Goal: Task Accomplishment & Management: Use online tool/utility

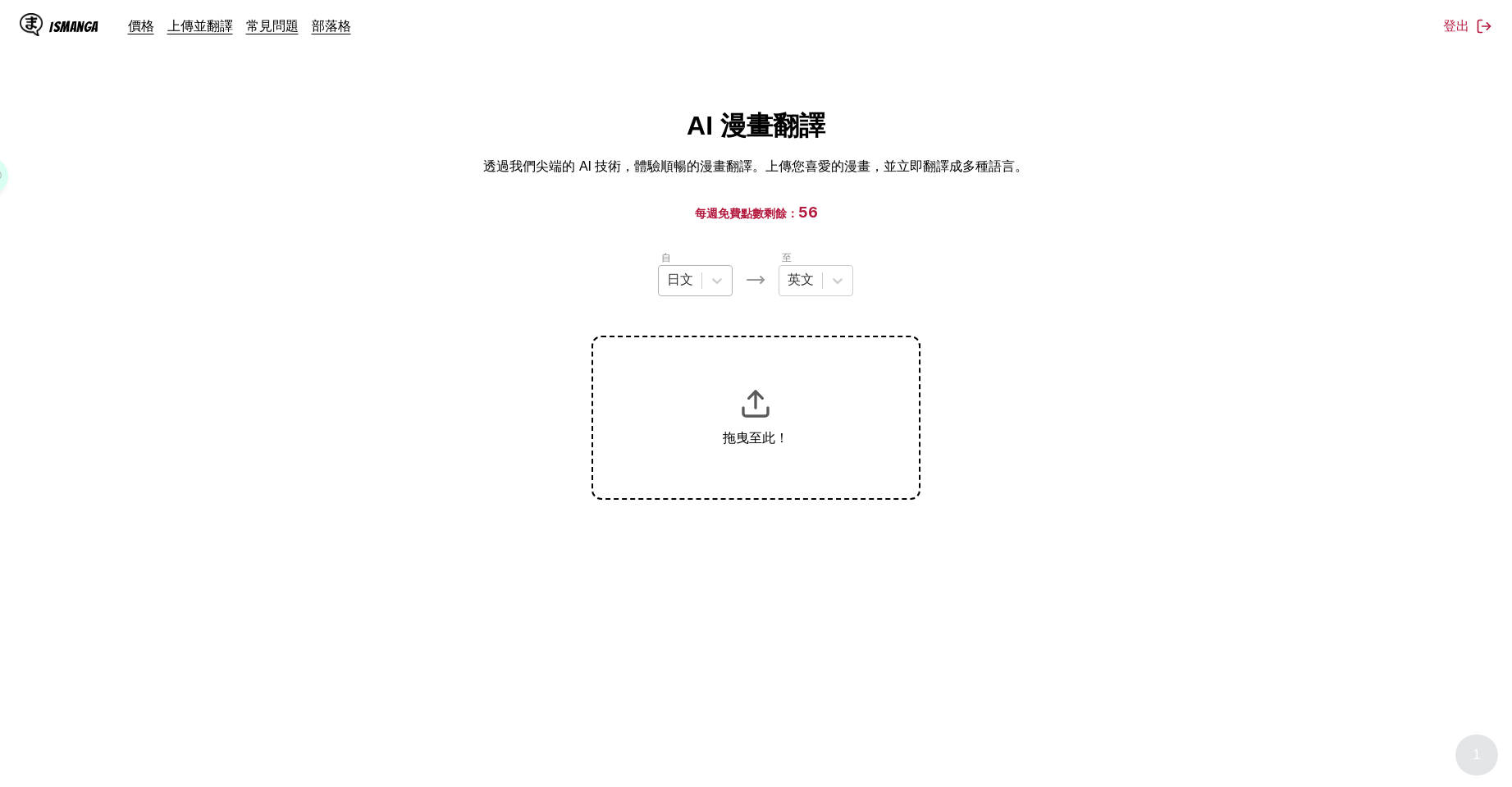
click at [841, 280] on icon at bounding box center [838, 280] width 17 height 17
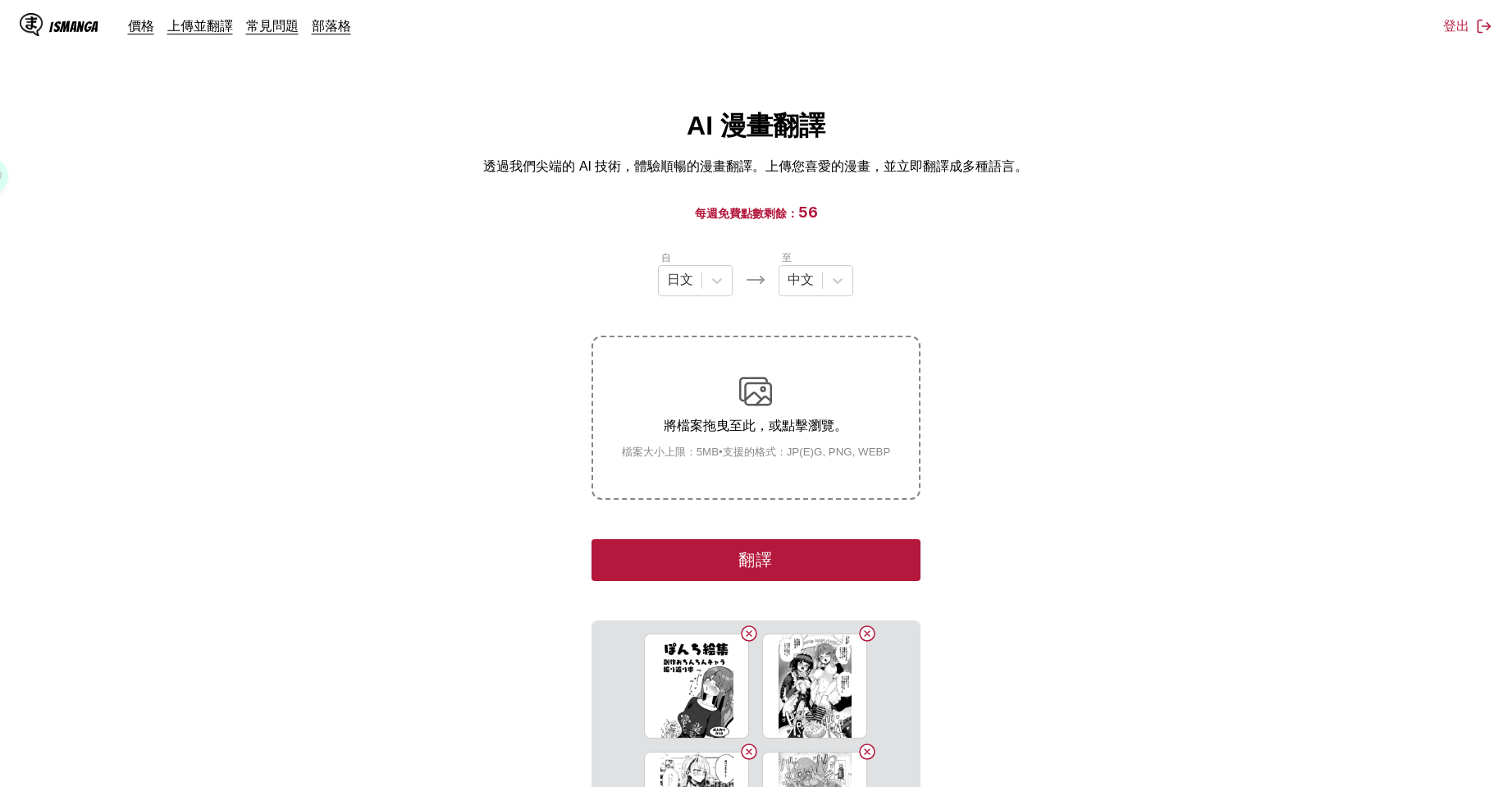
click at [841, 555] on button "翻譯" at bounding box center [755, 559] width 328 height 42
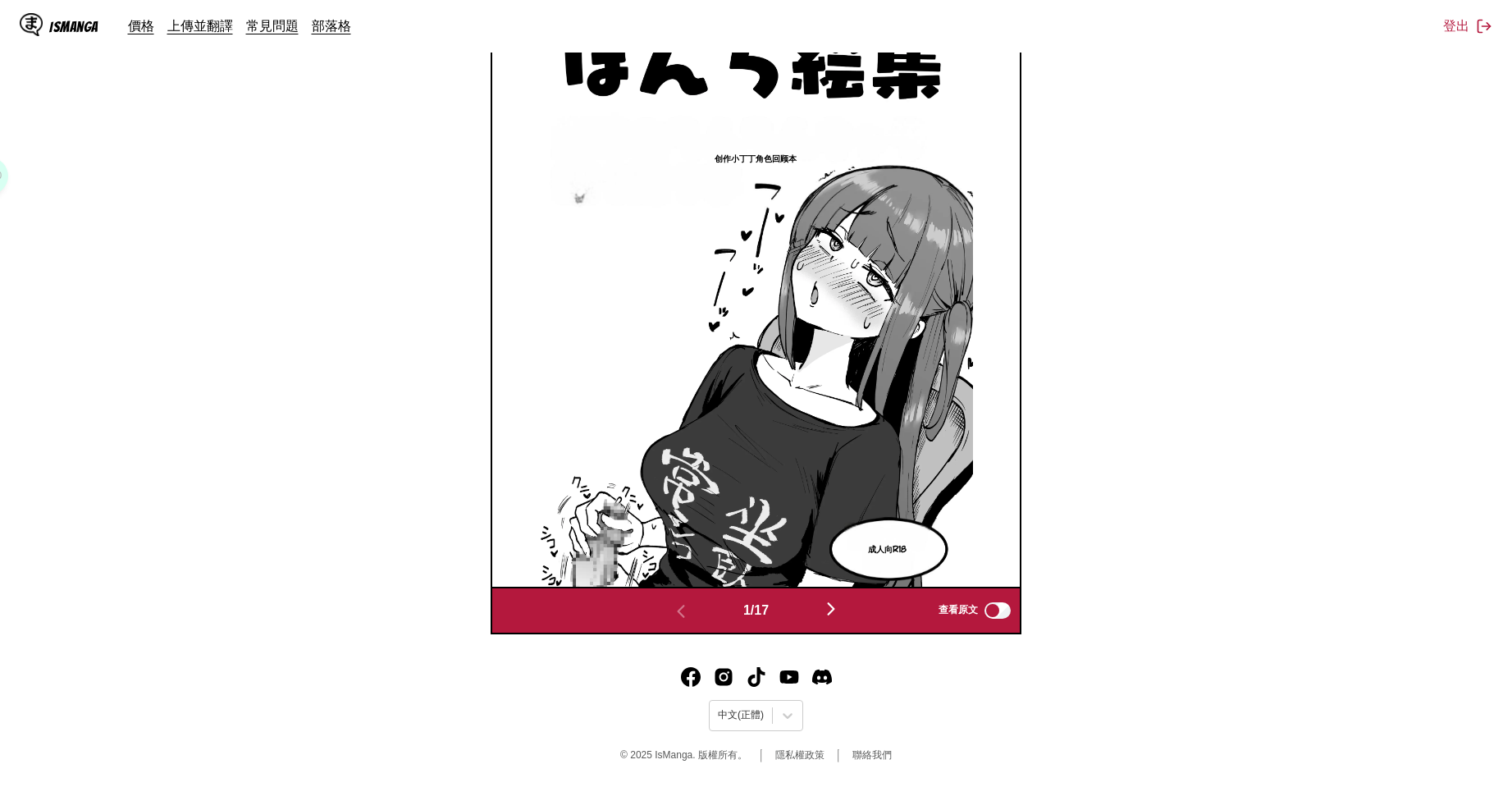
scroll to position [403, 0]
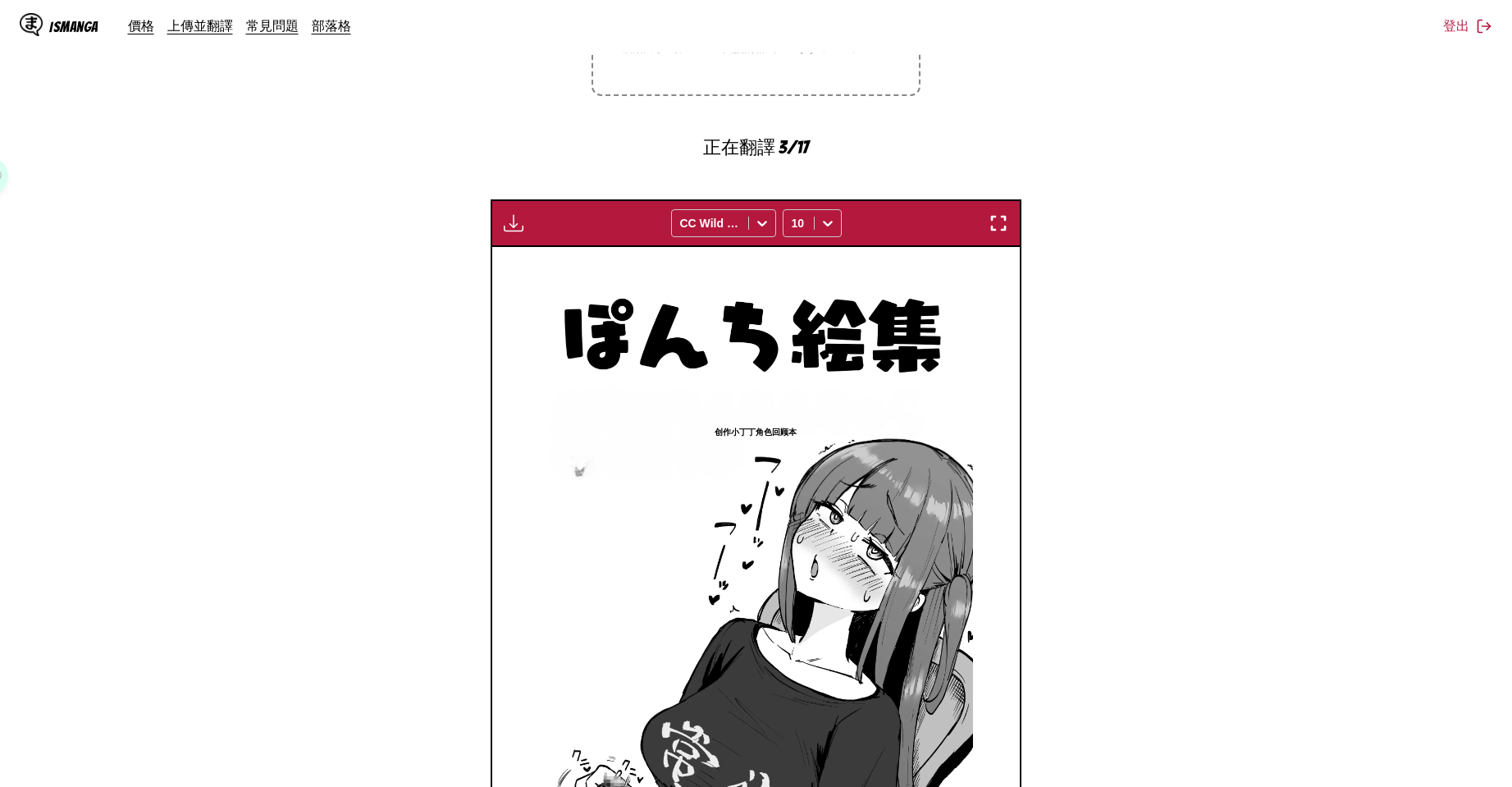
click at [825, 242] on div "等待翻譯完成... CC Wild Words 10" at bounding box center [756, 223] width 531 height 48
click at [822, 236] on div at bounding box center [828, 223] width 27 height 27
click at [813, 410] on div "18" at bounding box center [812, 407] width 59 height 25
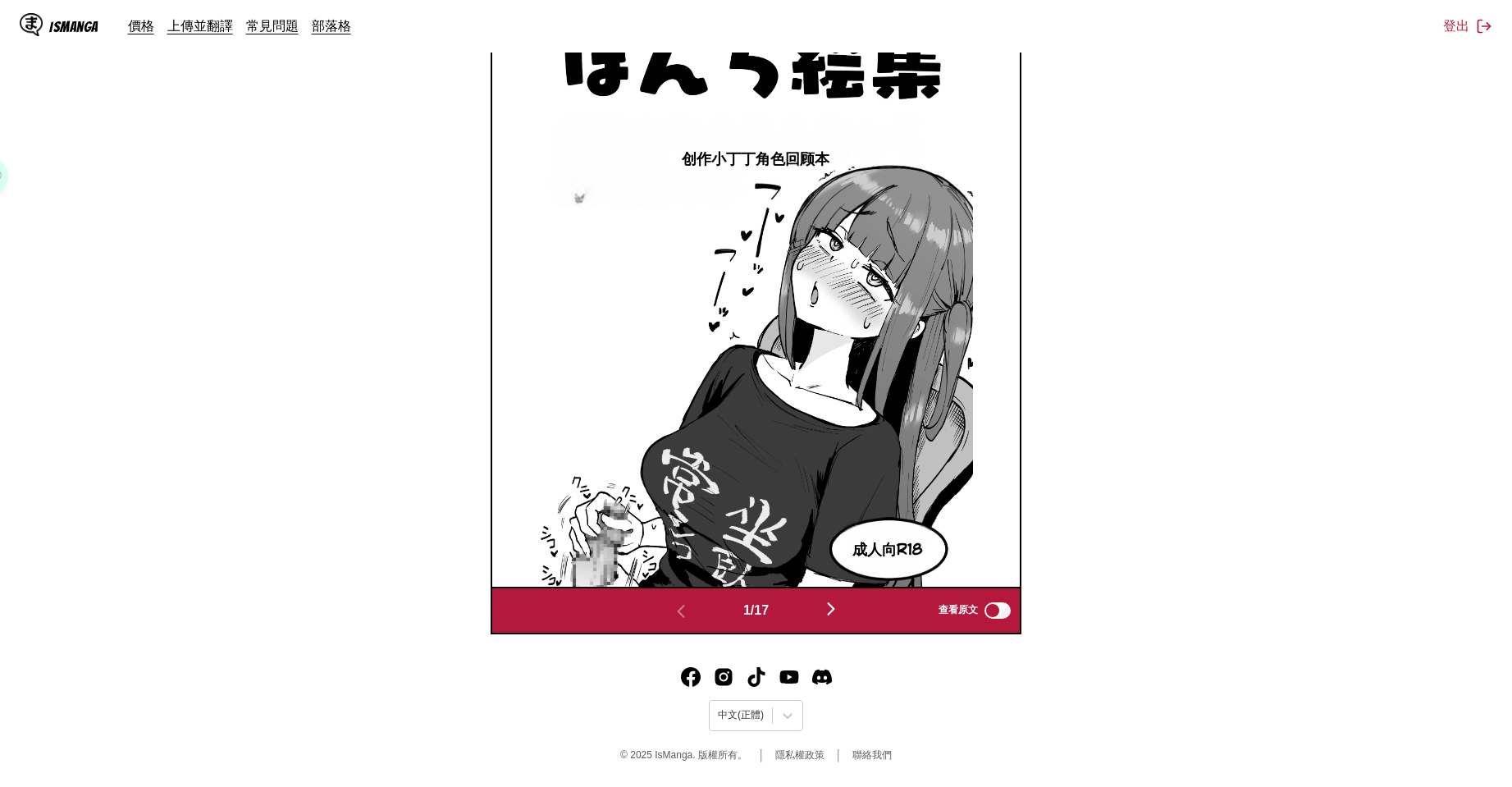
scroll to position [619, 0]
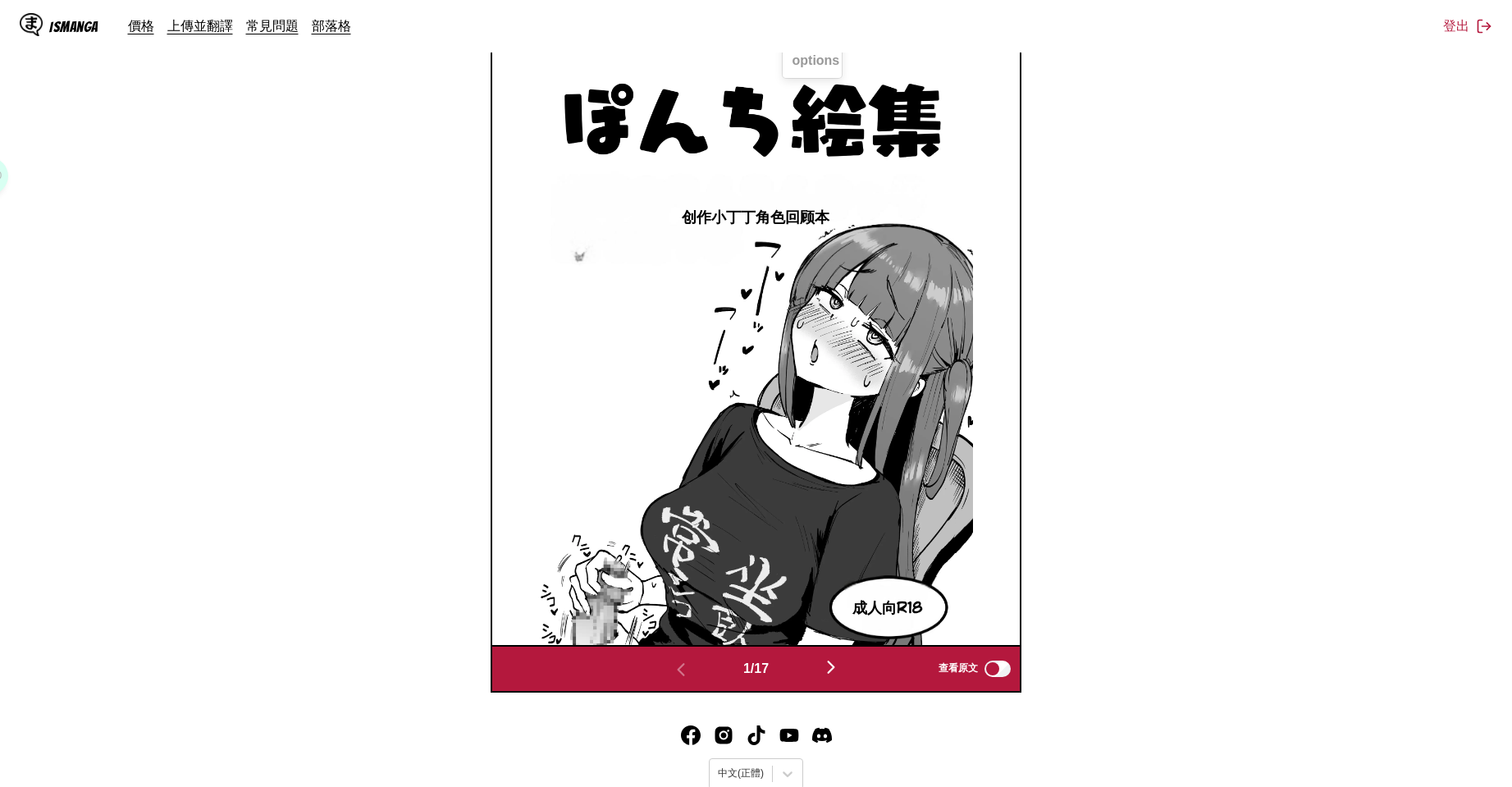
type input "*"
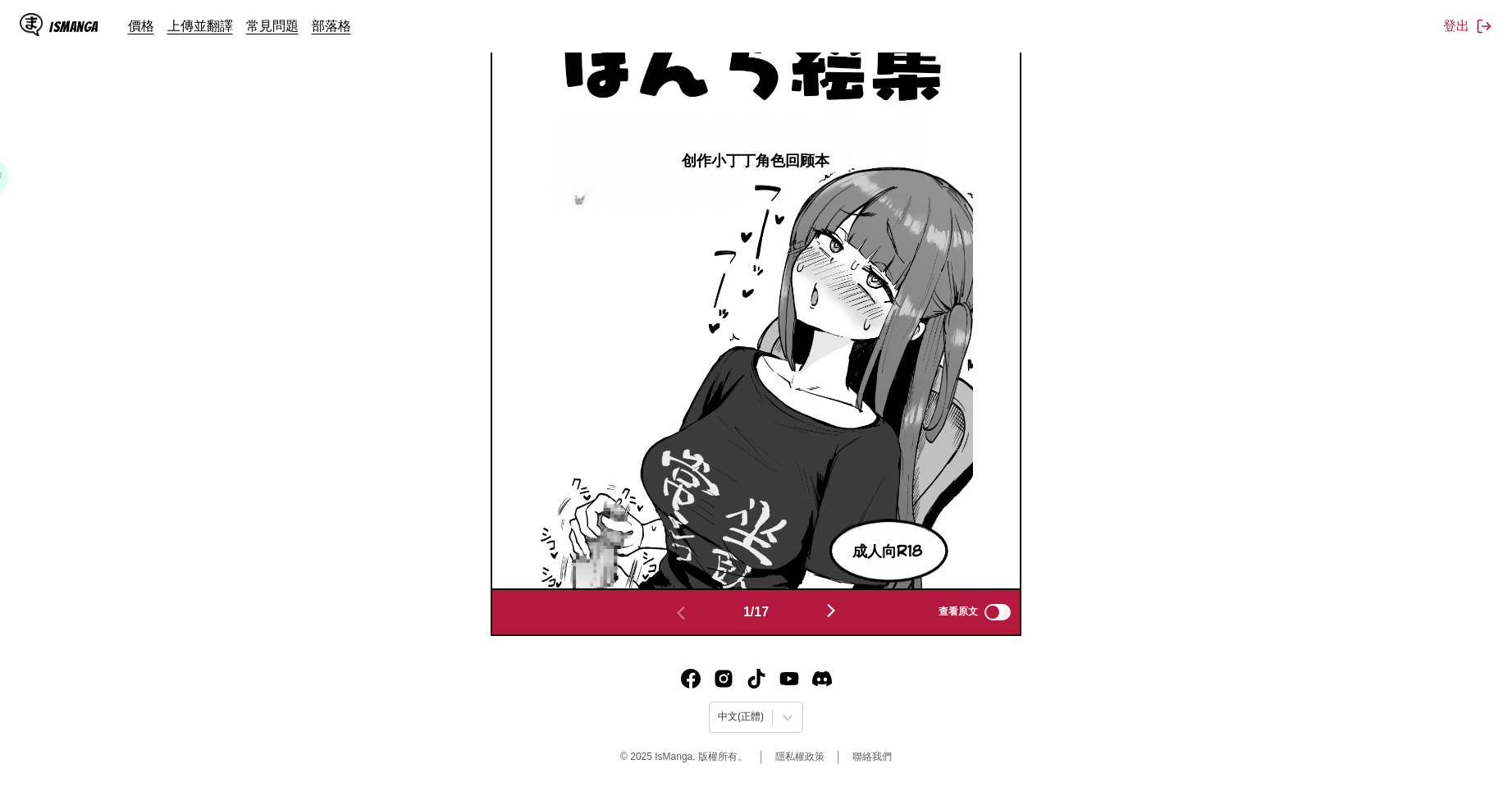
click at [824, 606] on button "button" at bounding box center [830, 612] width 98 height 24
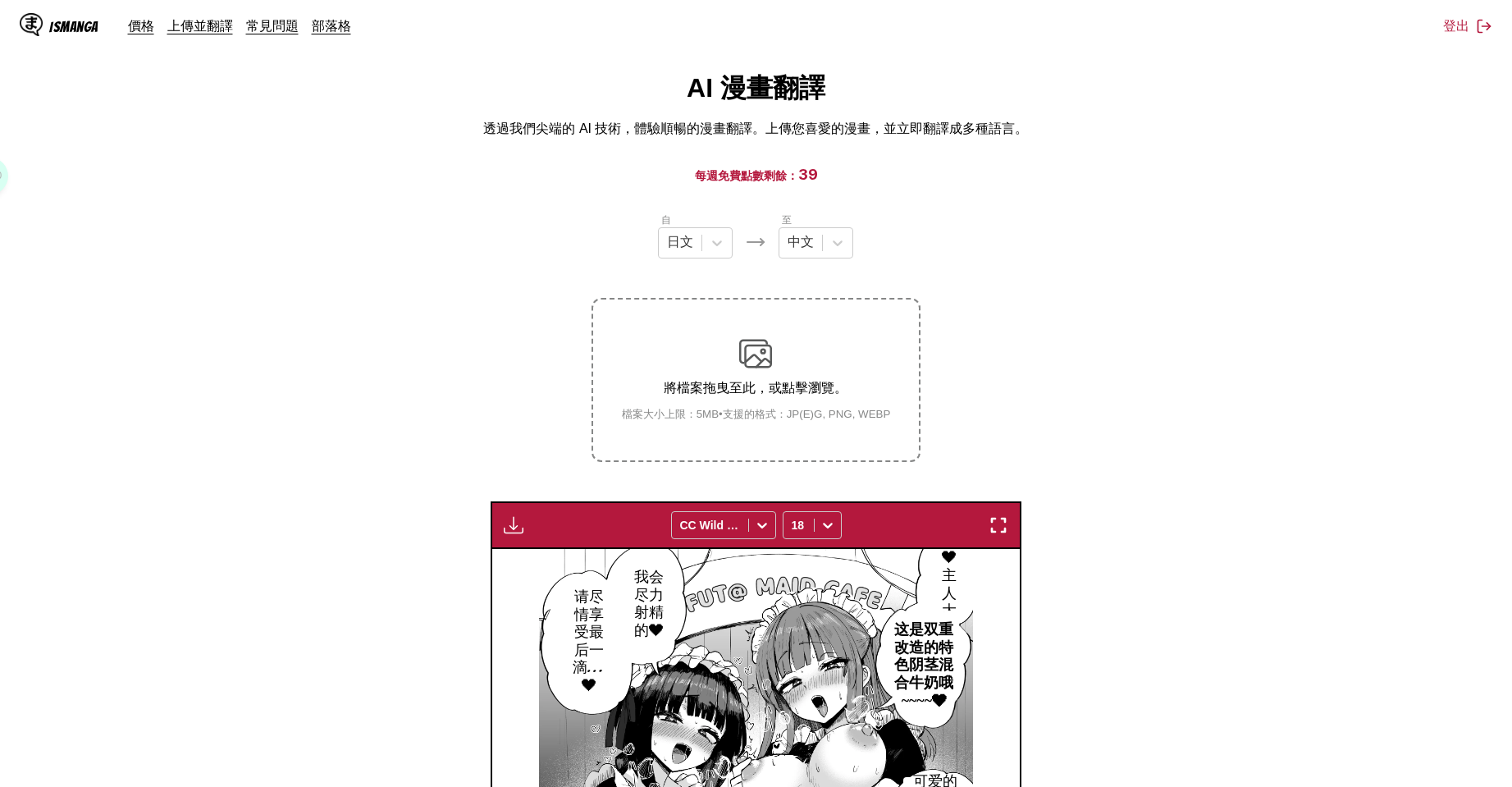
scroll to position [312, 0]
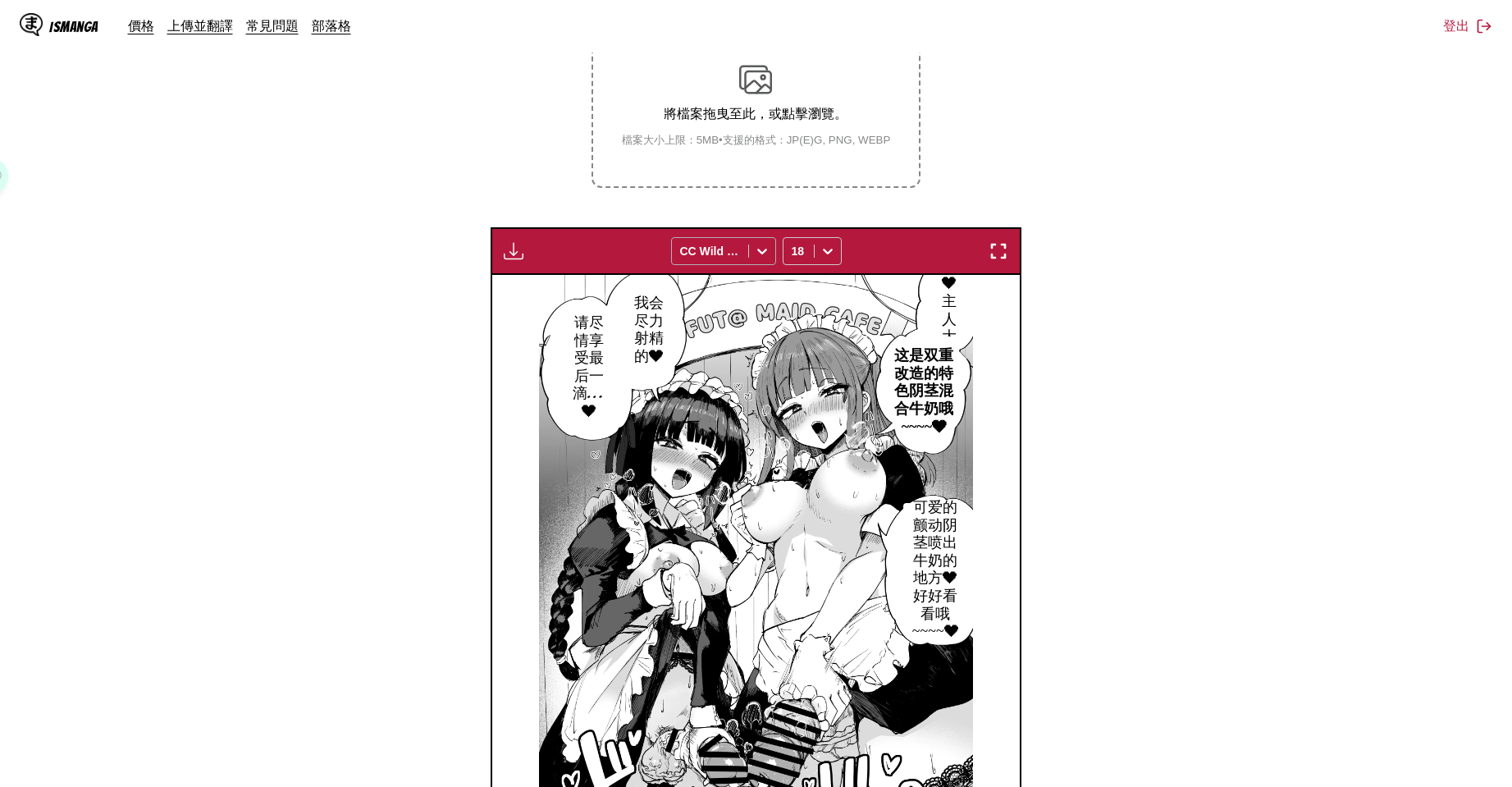
click at [737, 253] on div at bounding box center [710, 251] width 60 height 17
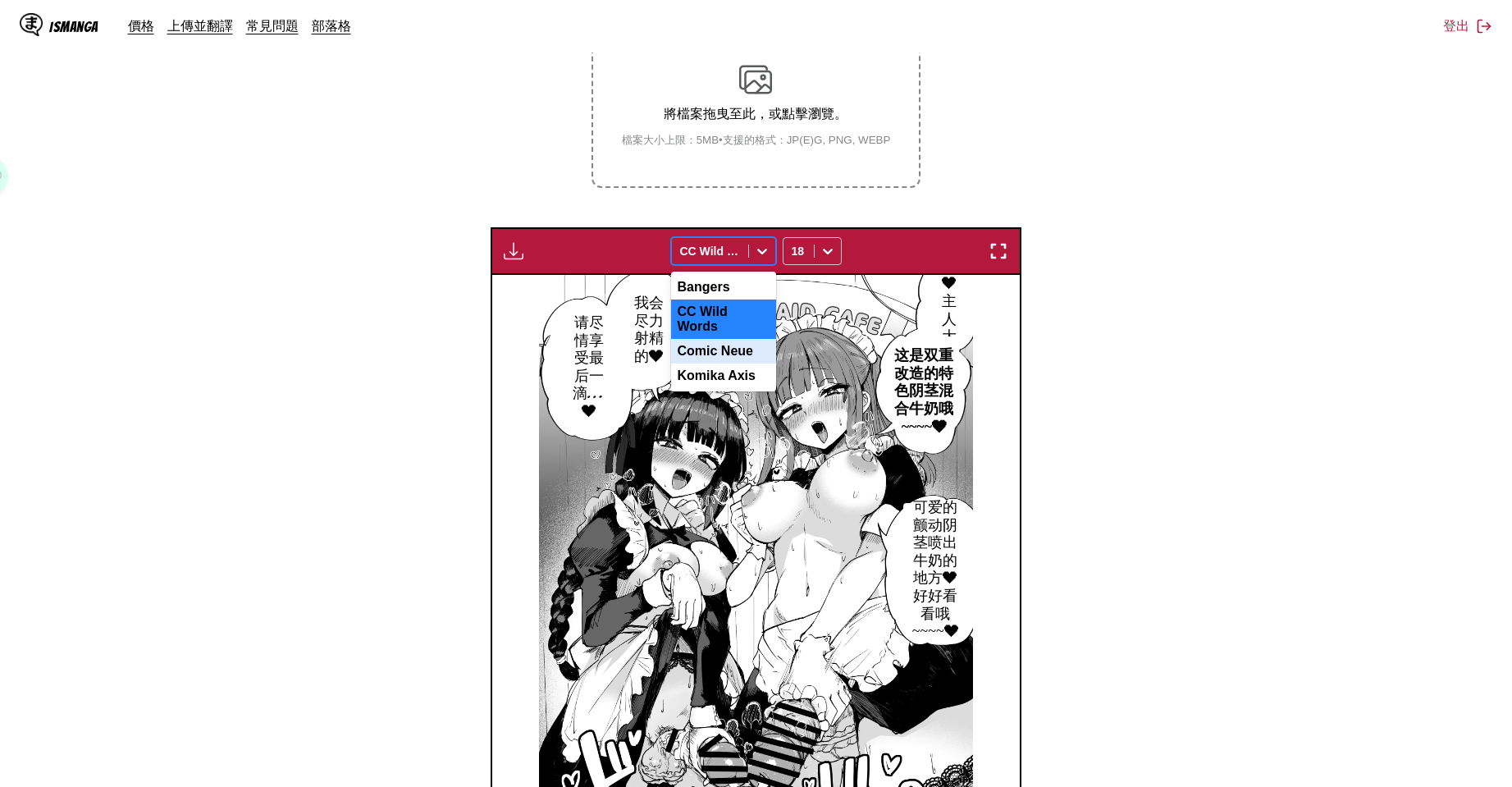
click at [721, 339] on div "Comic Neue" at bounding box center [723, 351] width 105 height 25
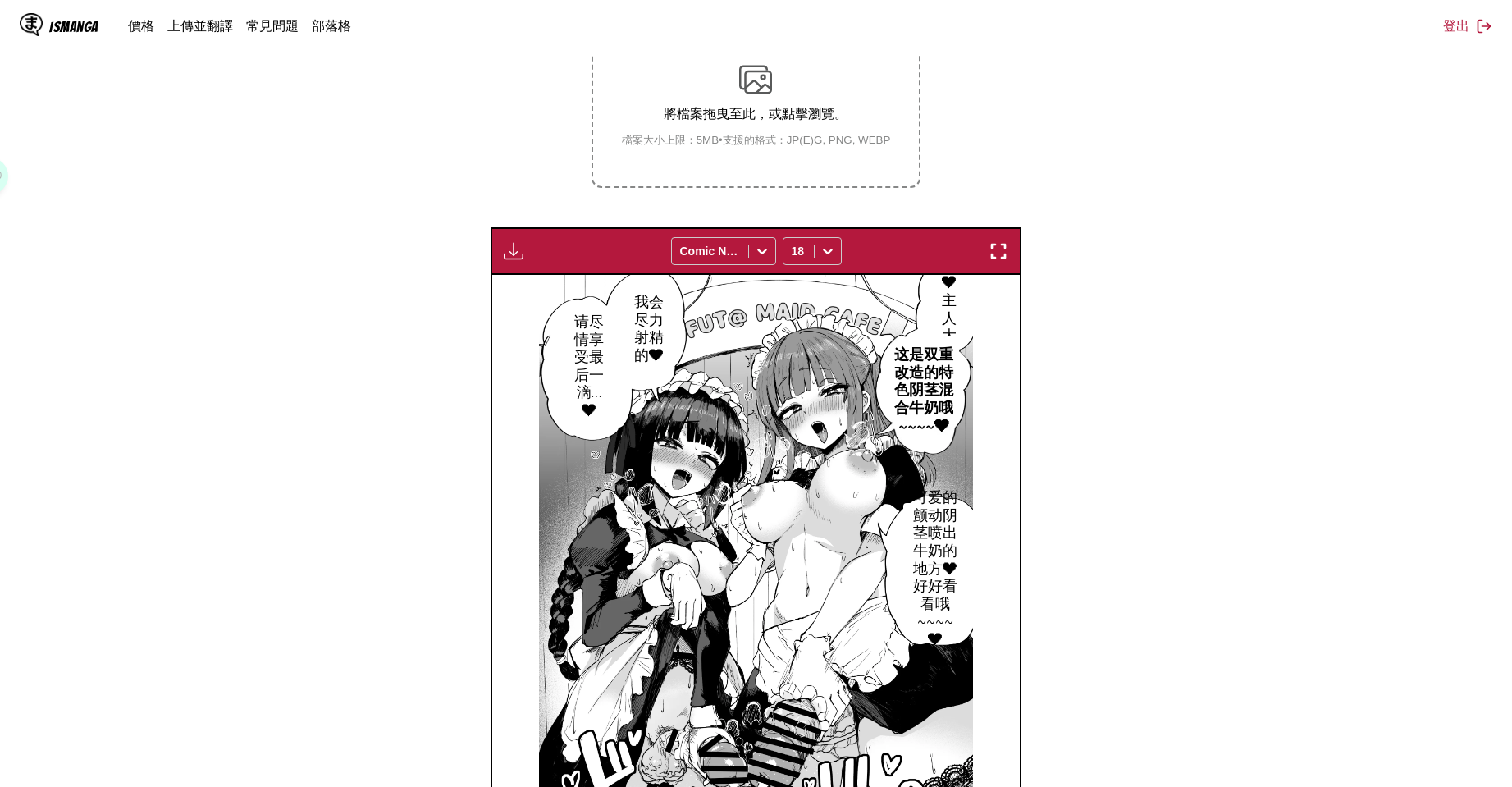
click at [729, 263] on div "下載面板 下載全部 Comic Neue 18" at bounding box center [756, 251] width 531 height 48
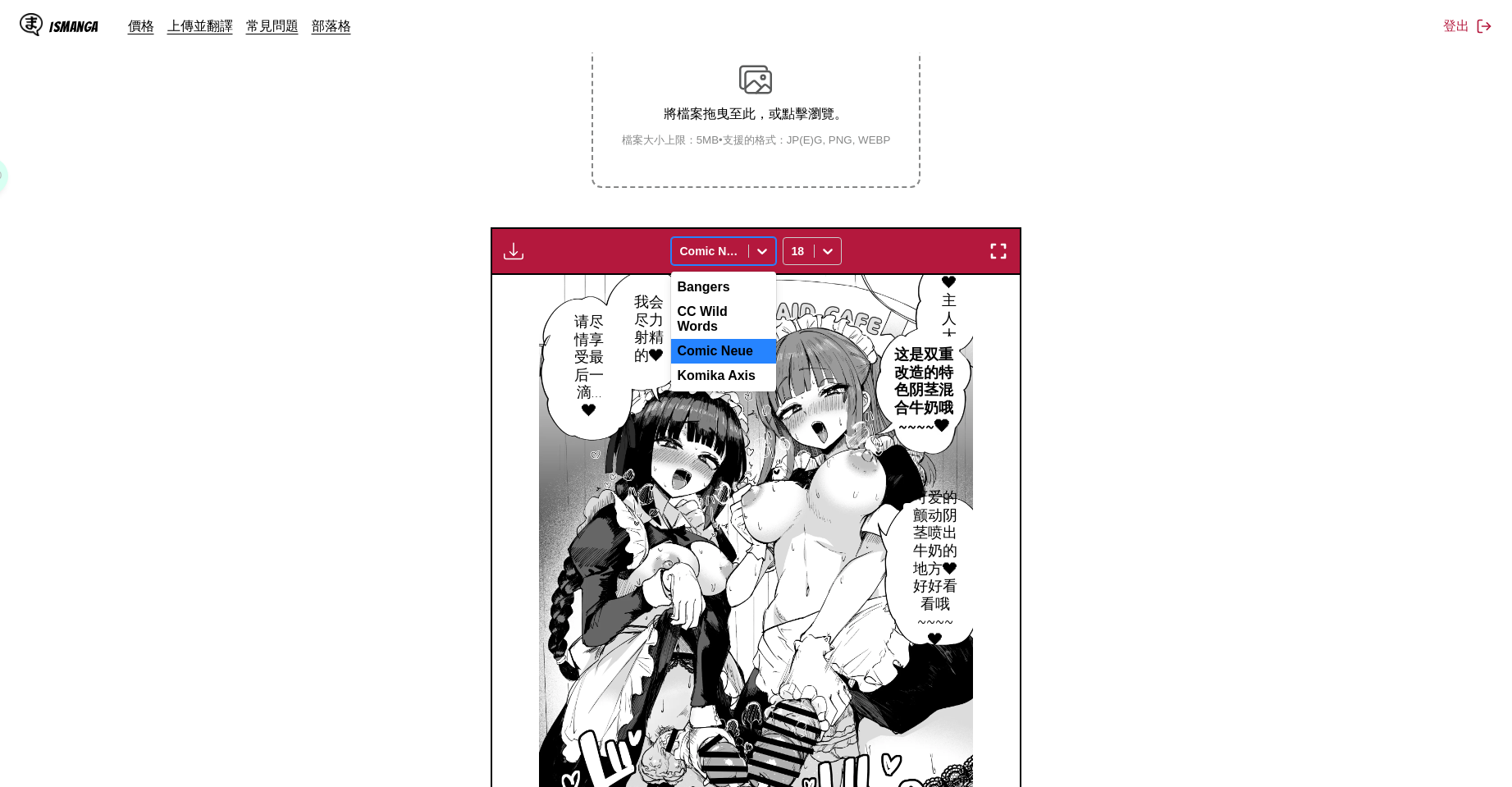
click at [725, 256] on div at bounding box center [710, 251] width 60 height 17
click at [709, 306] on div "CC Wild Words" at bounding box center [723, 319] width 105 height 39
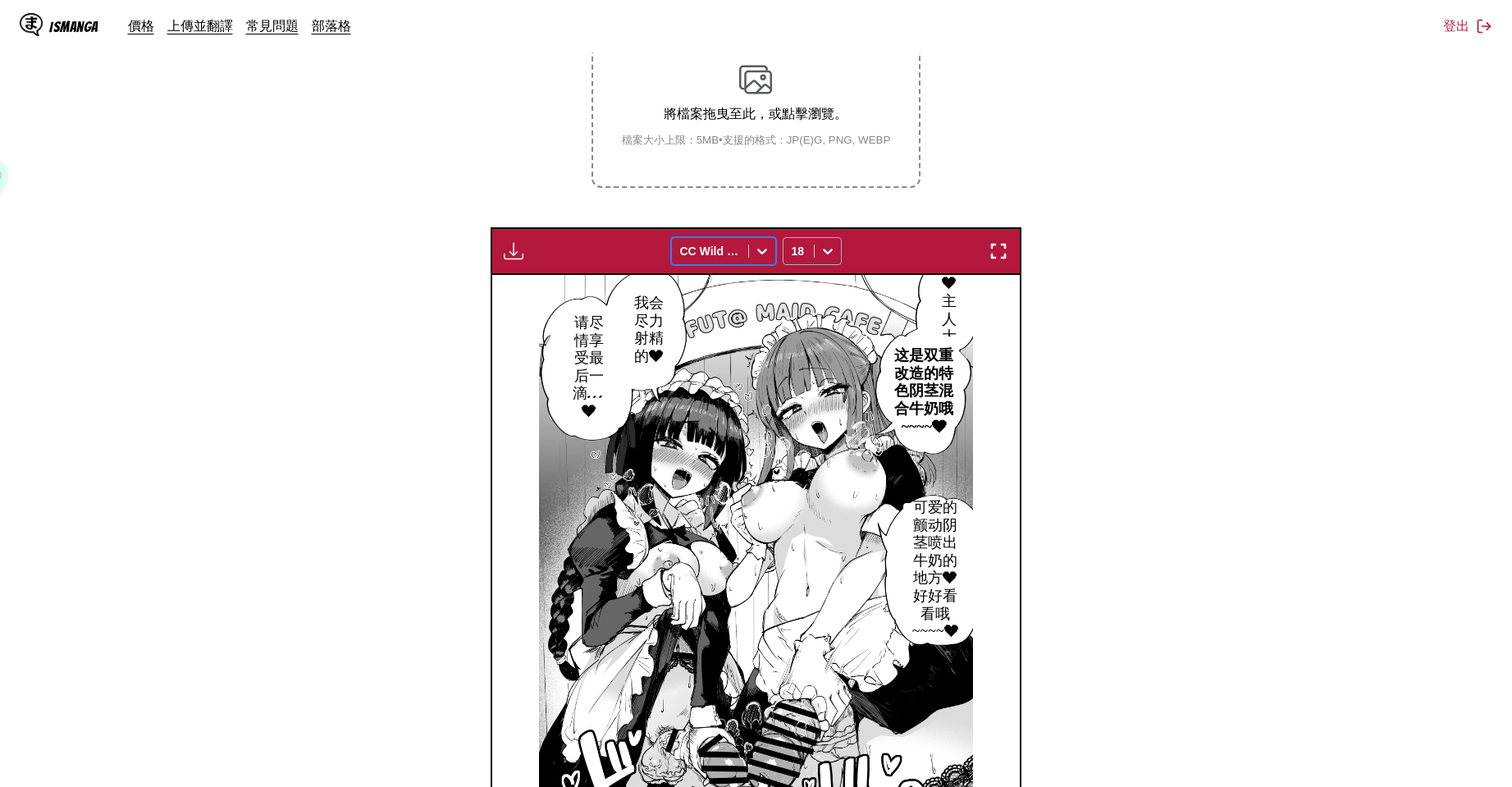
click at [822, 254] on icon at bounding box center [828, 251] width 17 height 17
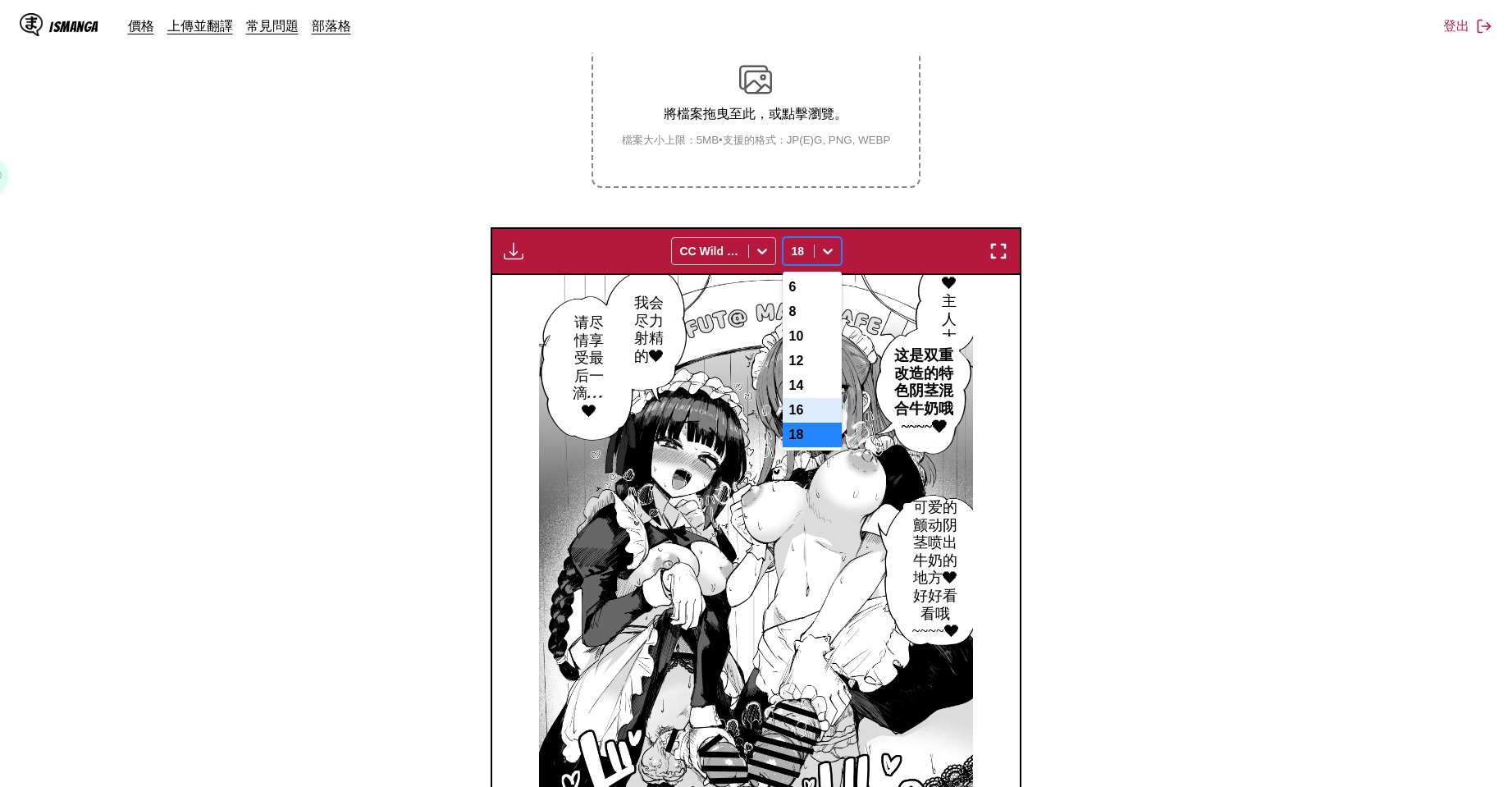
click at [807, 411] on div "16" at bounding box center [812, 410] width 59 height 25
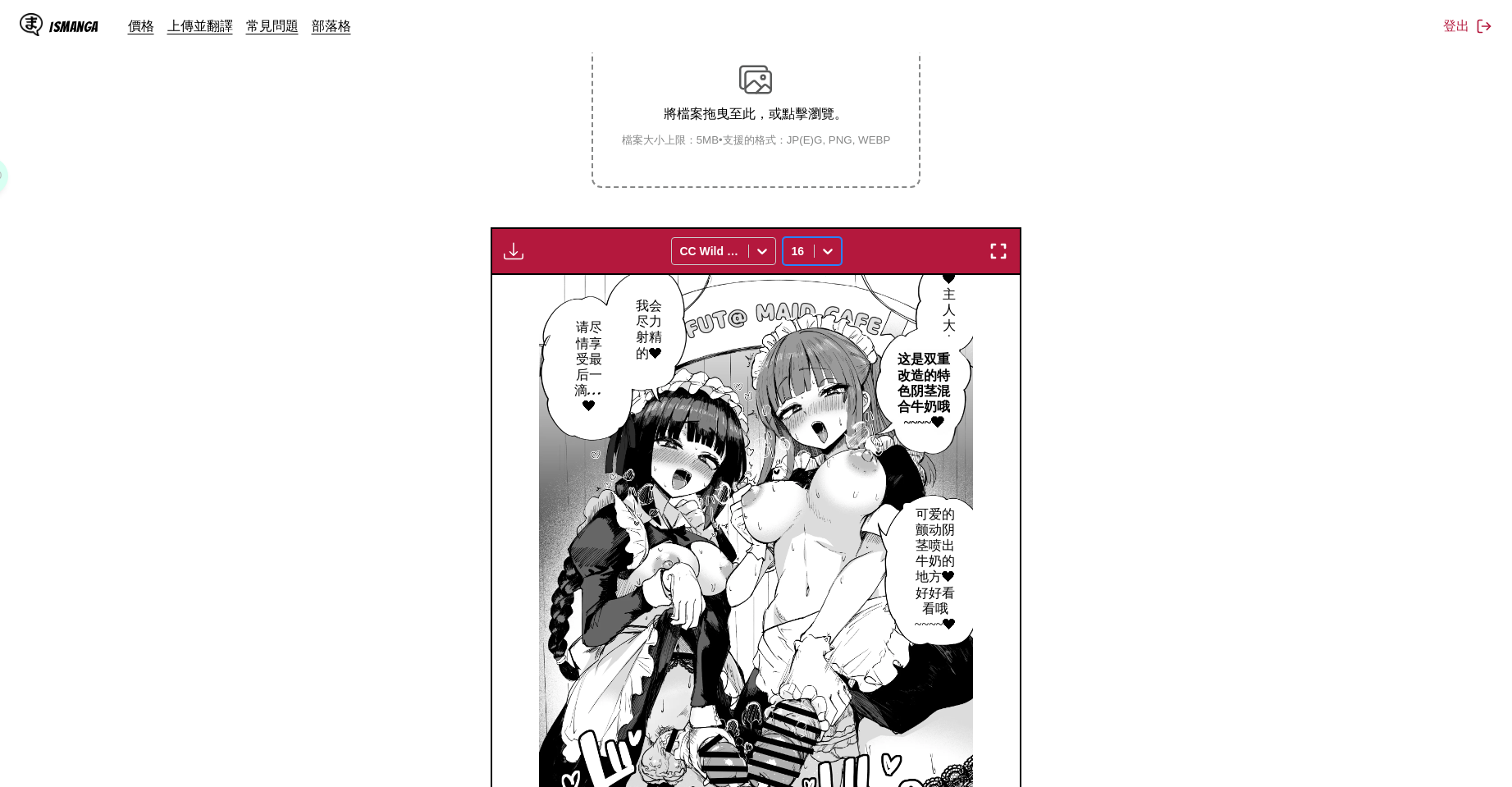
scroll to position [585, 0]
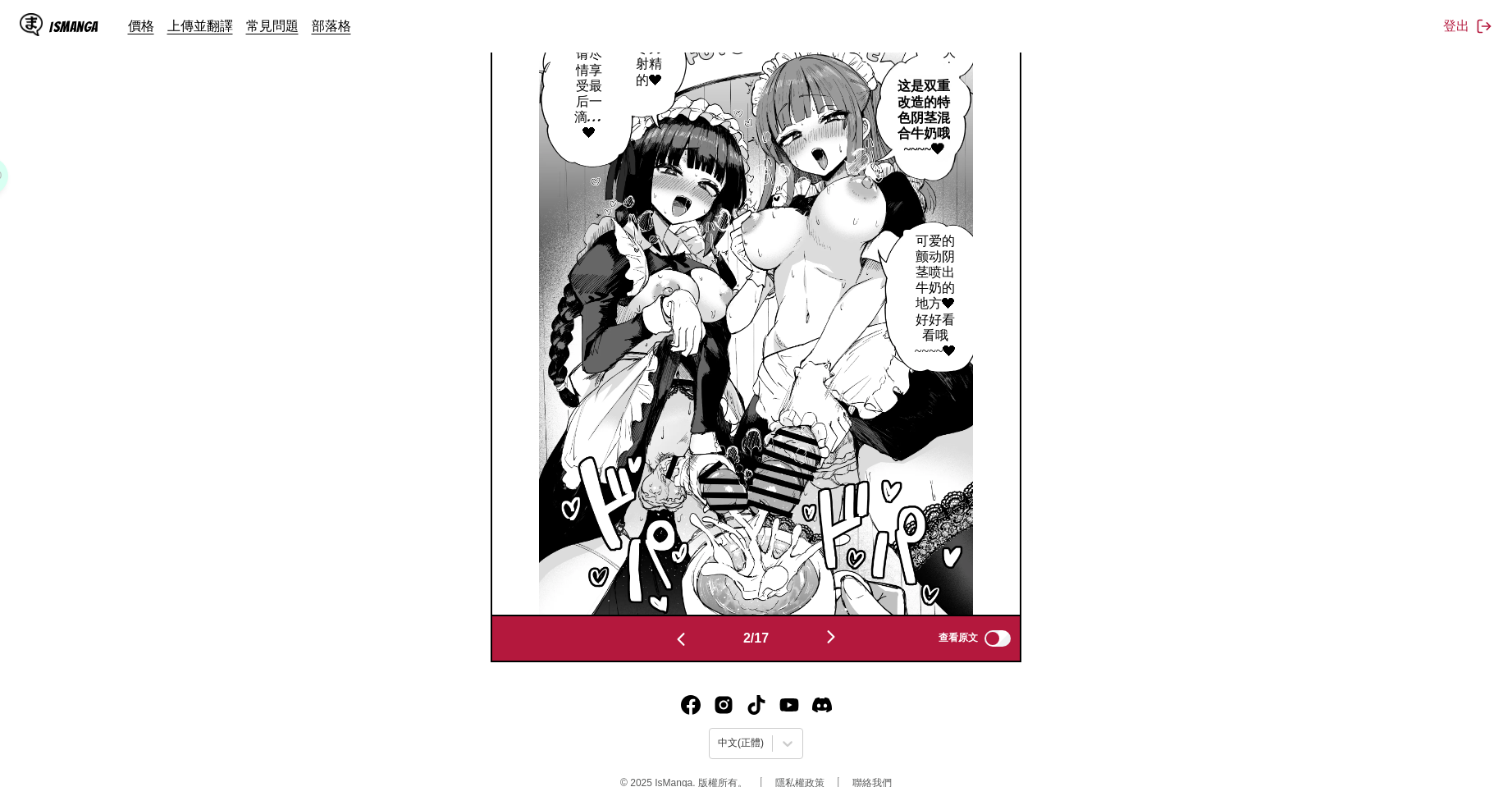
click at [840, 643] on img "button" at bounding box center [831, 636] width 19 height 19
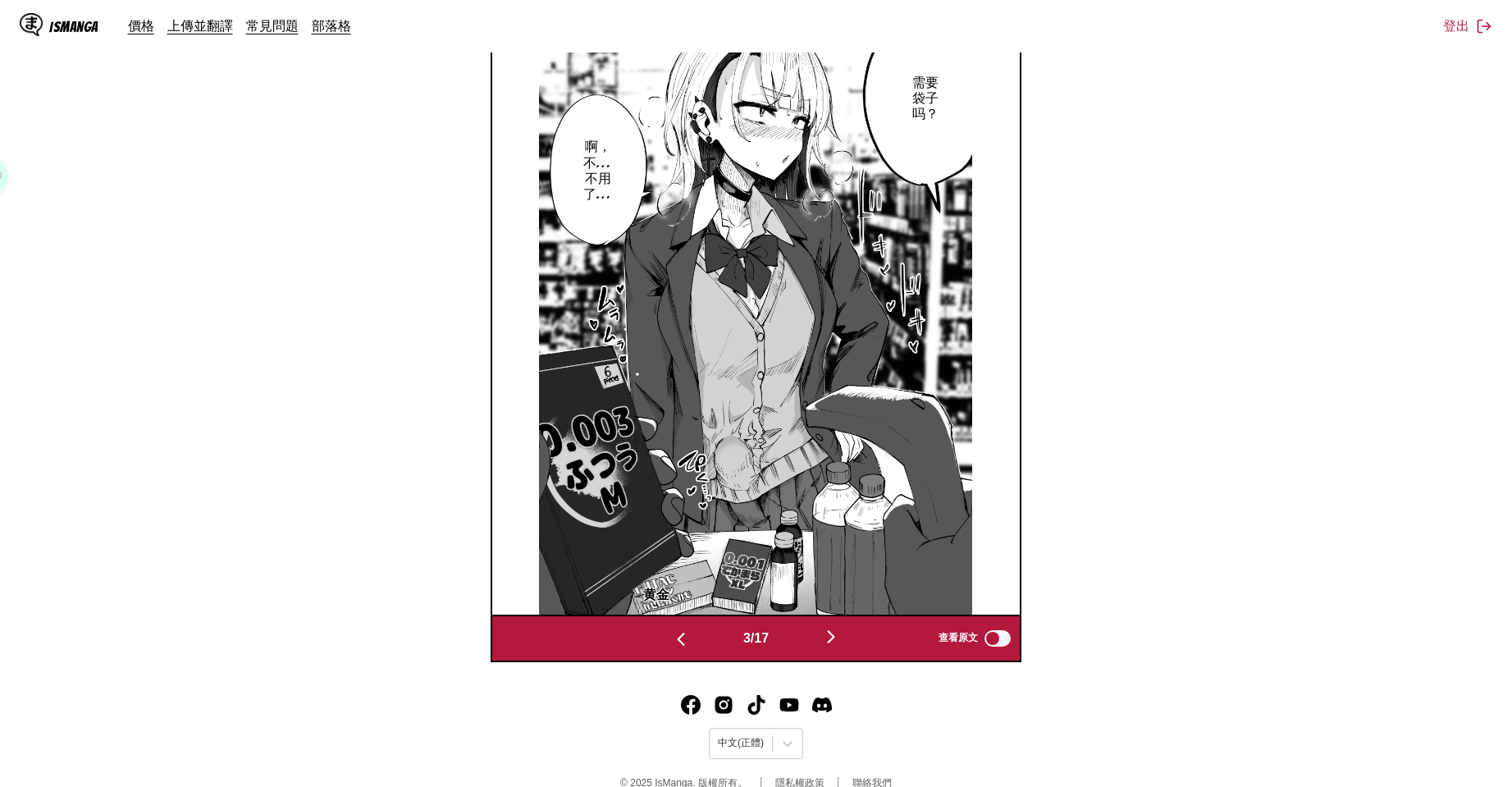
click at [840, 643] on img "button" at bounding box center [831, 636] width 19 height 19
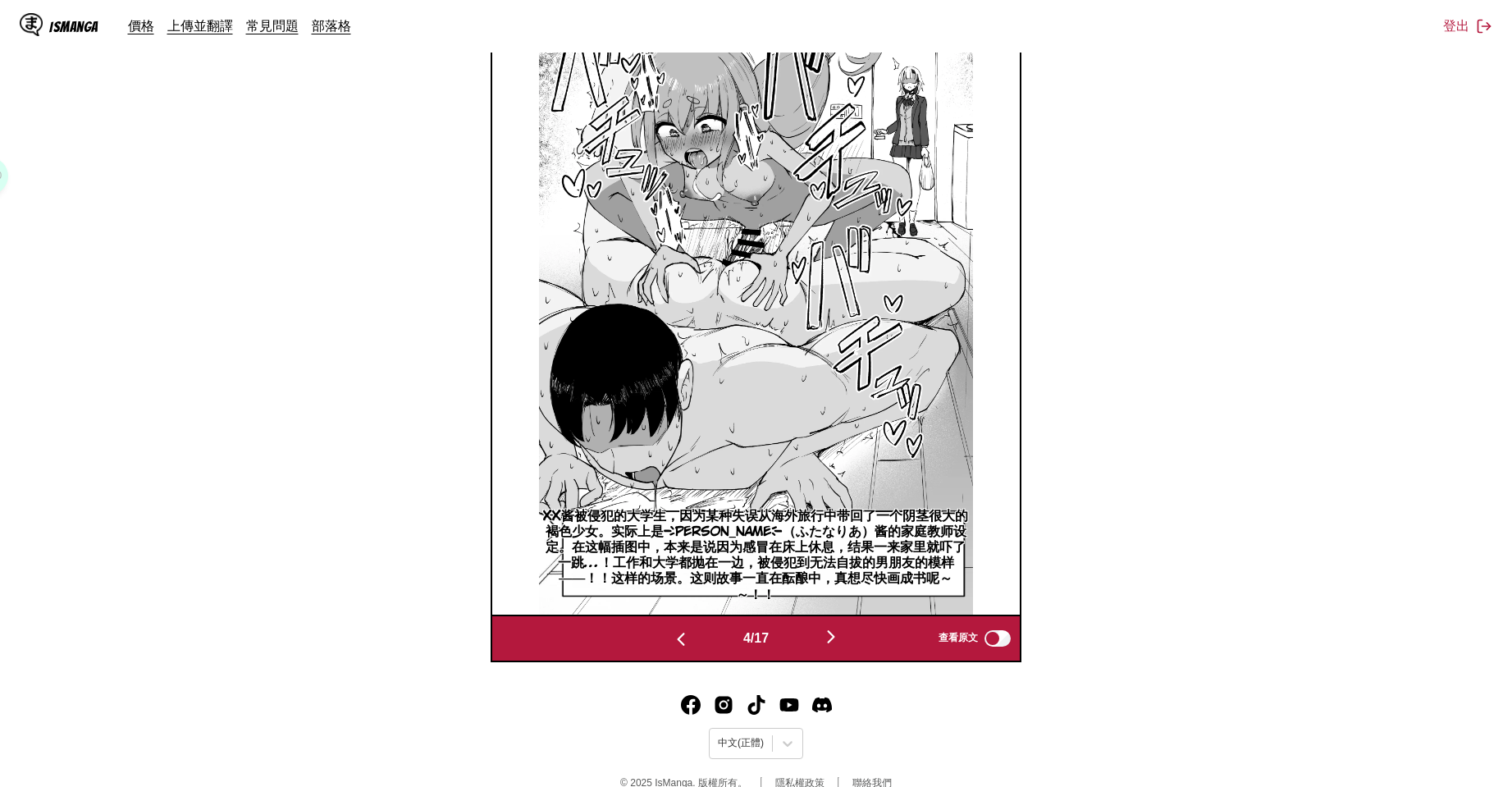
click at [828, 640] on img "button" at bounding box center [831, 636] width 19 height 19
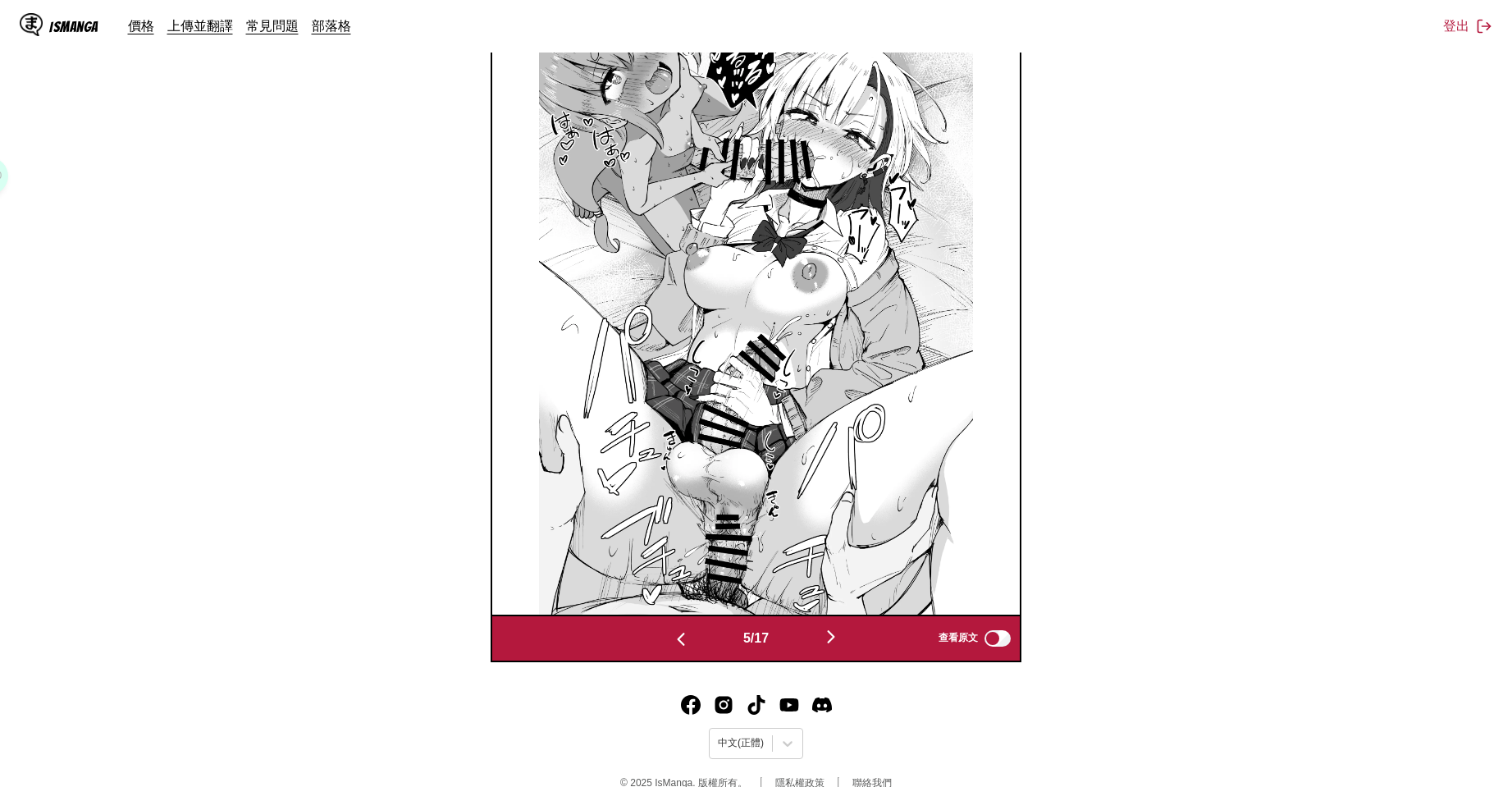
click at [828, 640] on img "button" at bounding box center [831, 636] width 19 height 19
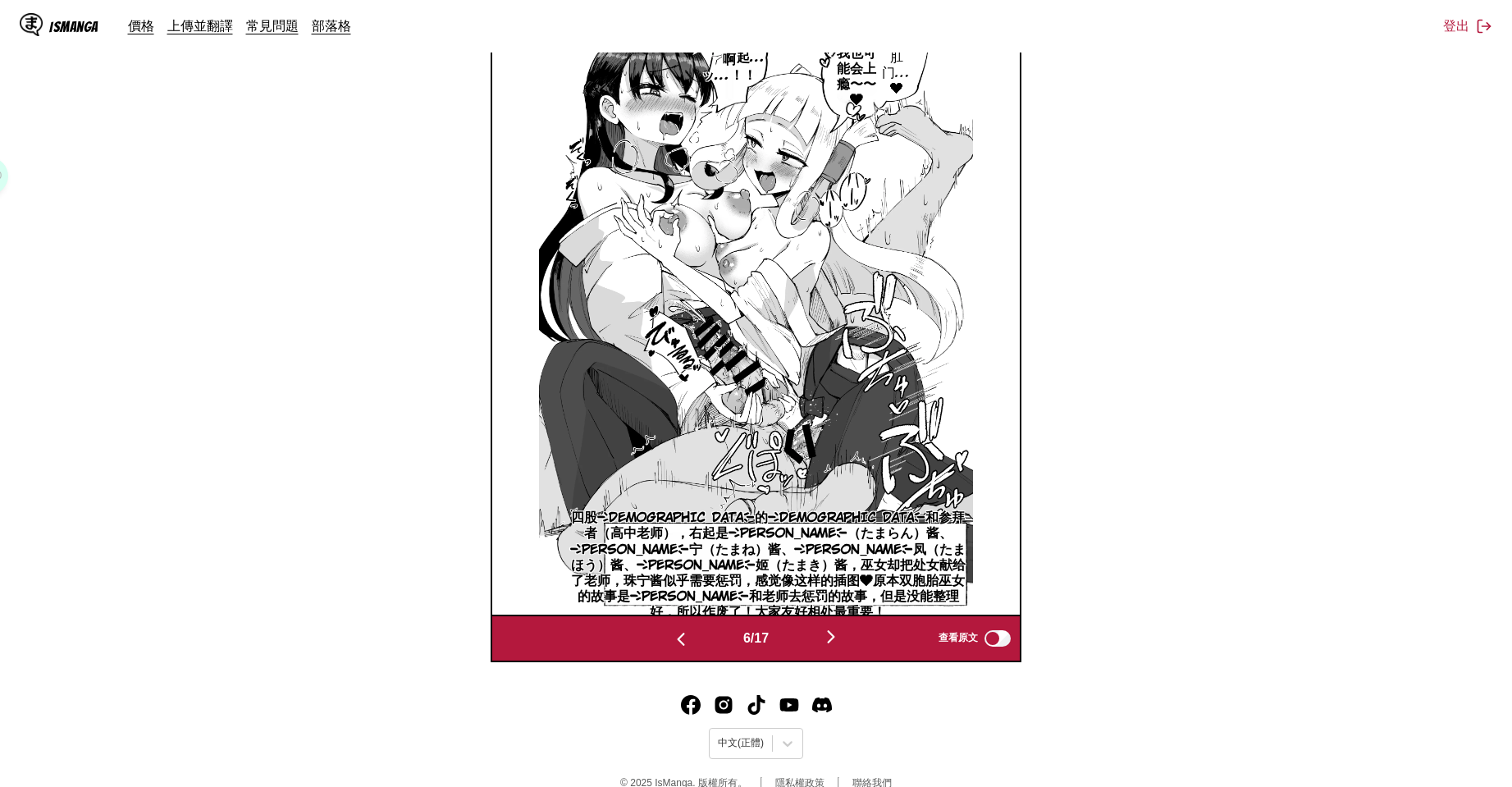
scroll to position [312, 0]
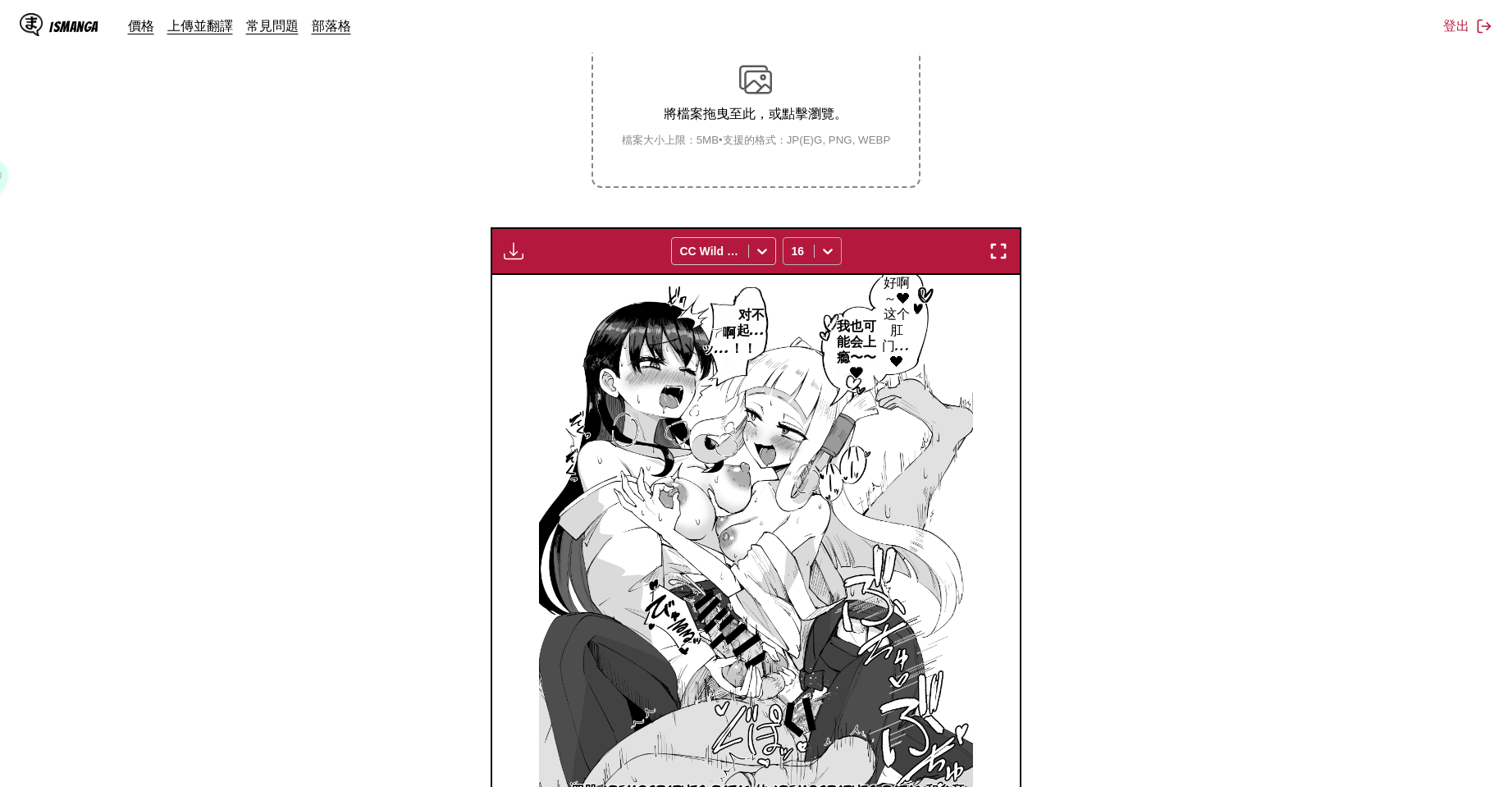
click at [814, 251] on div at bounding box center [828, 251] width 27 height 27
click at [817, 392] on div "14" at bounding box center [812, 386] width 59 height 25
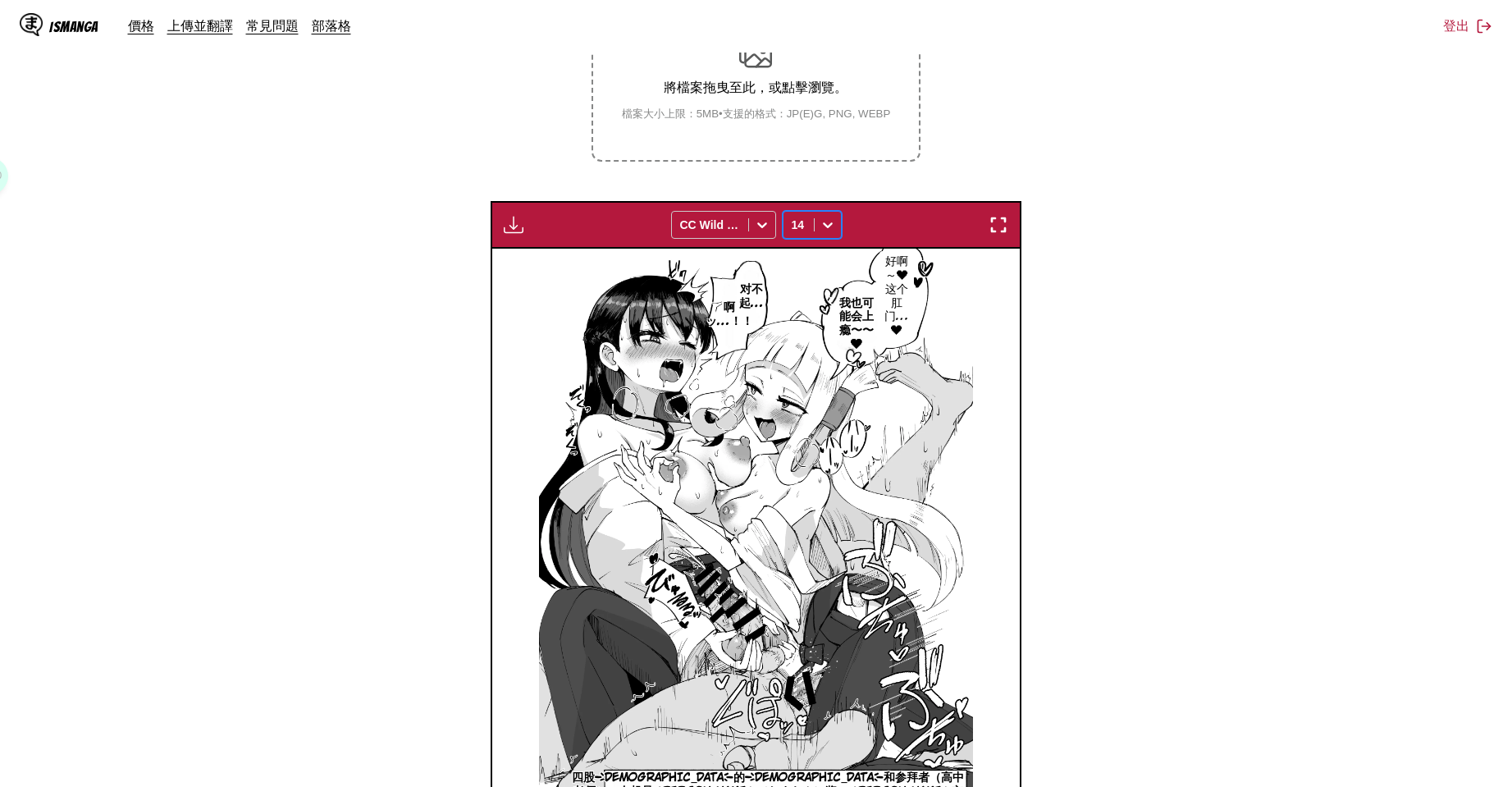
scroll to position [612, 0]
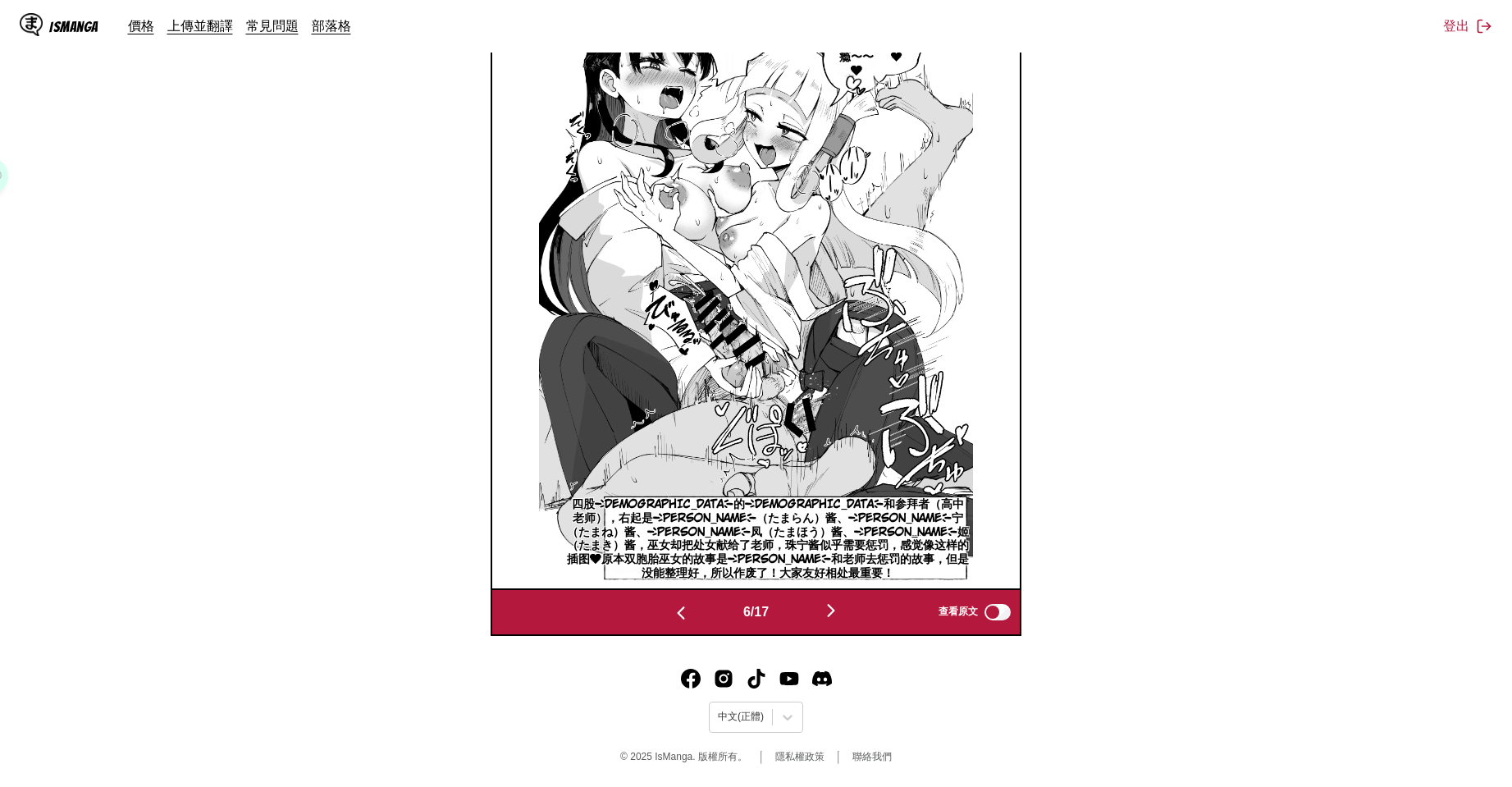
click at [839, 619] on img "button" at bounding box center [831, 611] width 19 height 19
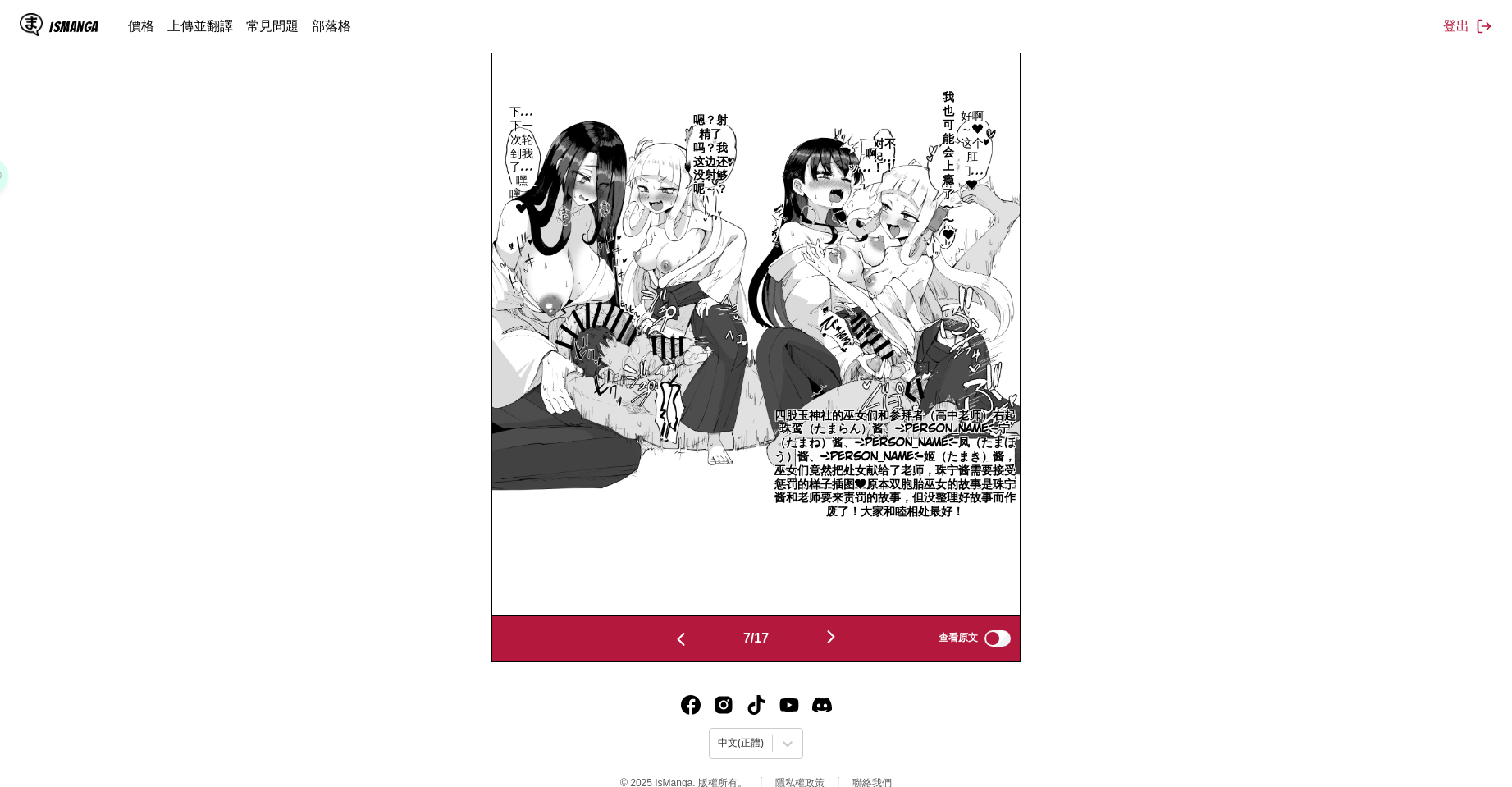
scroll to position [312, 0]
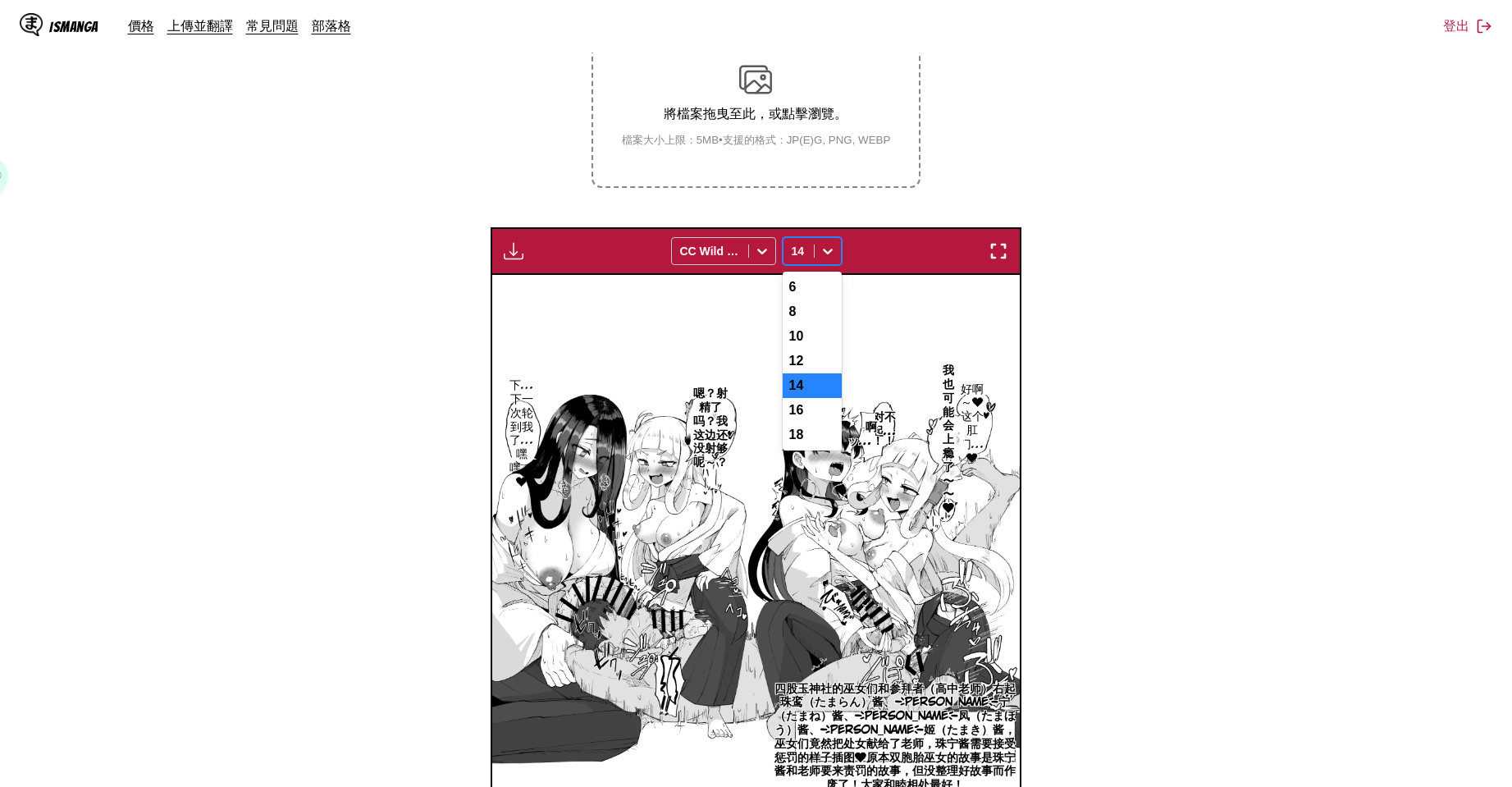
click at [822, 255] on icon at bounding box center [828, 251] width 17 height 17
click at [820, 347] on div "10" at bounding box center [812, 337] width 59 height 25
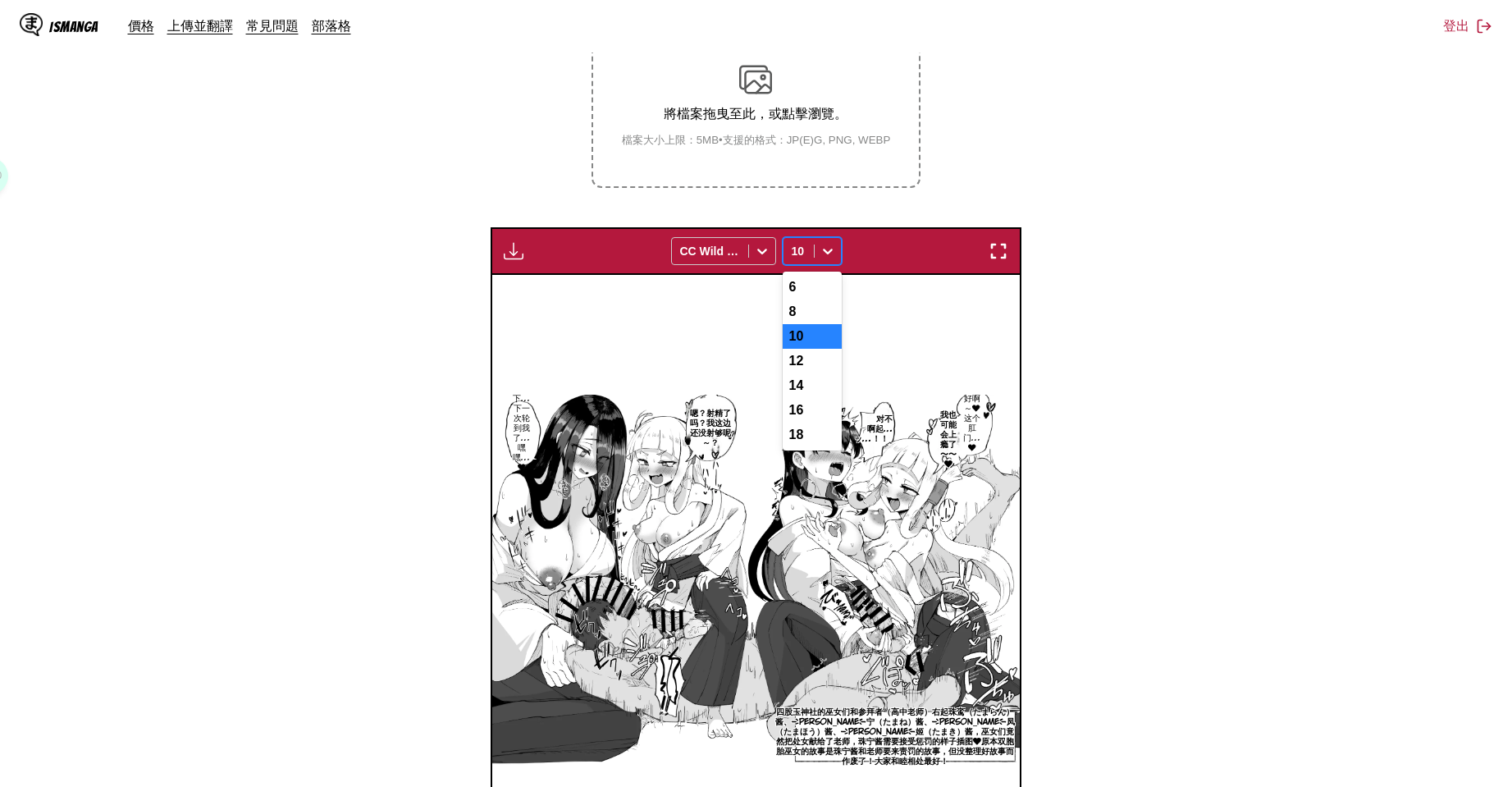
click at [822, 260] on div at bounding box center [828, 251] width 27 height 27
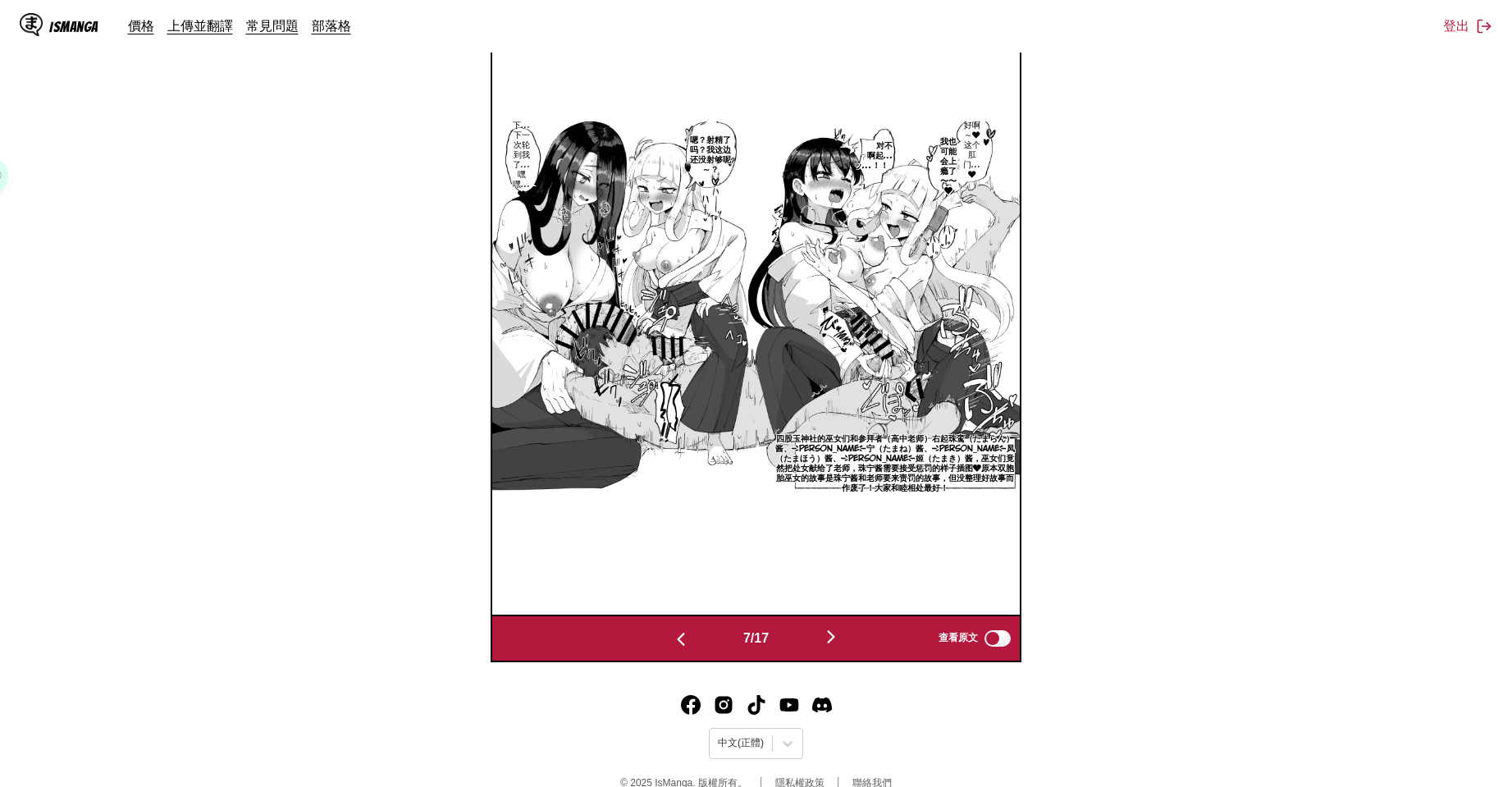
click at [684, 630] on img "button" at bounding box center [681, 639] width 19 height 19
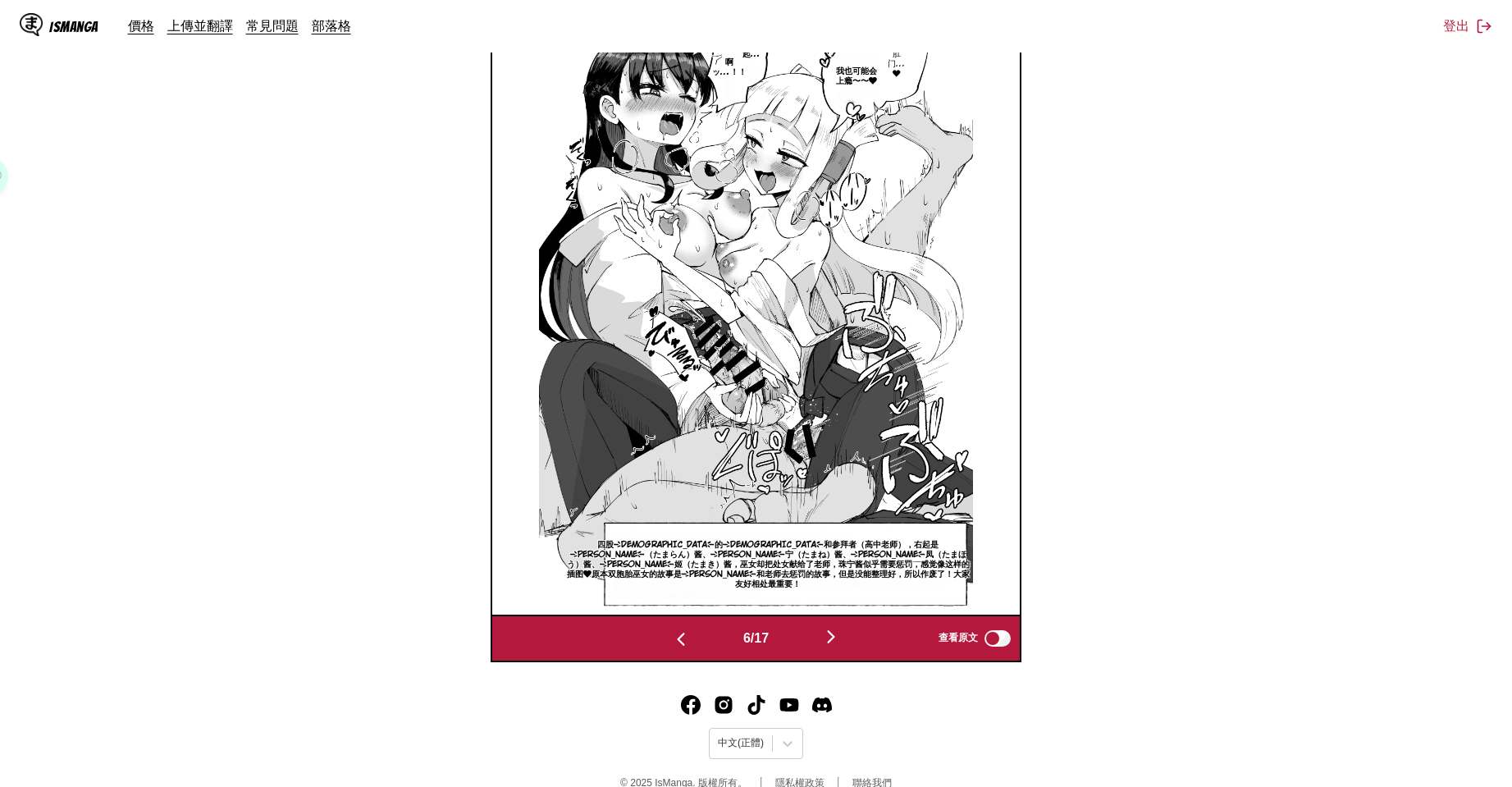
click at [684, 630] on img "button" at bounding box center [681, 639] width 19 height 19
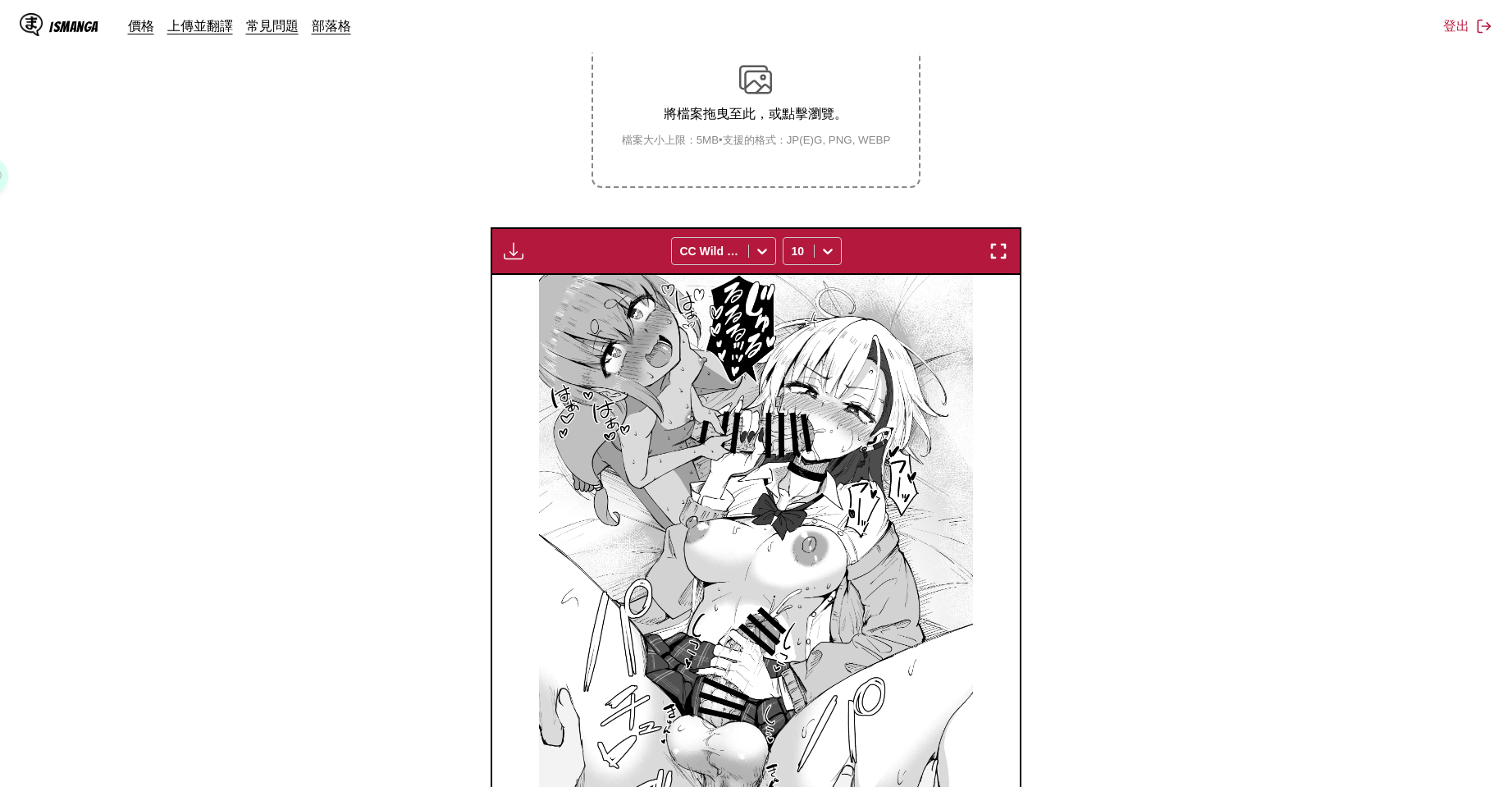
scroll to position [585, 0]
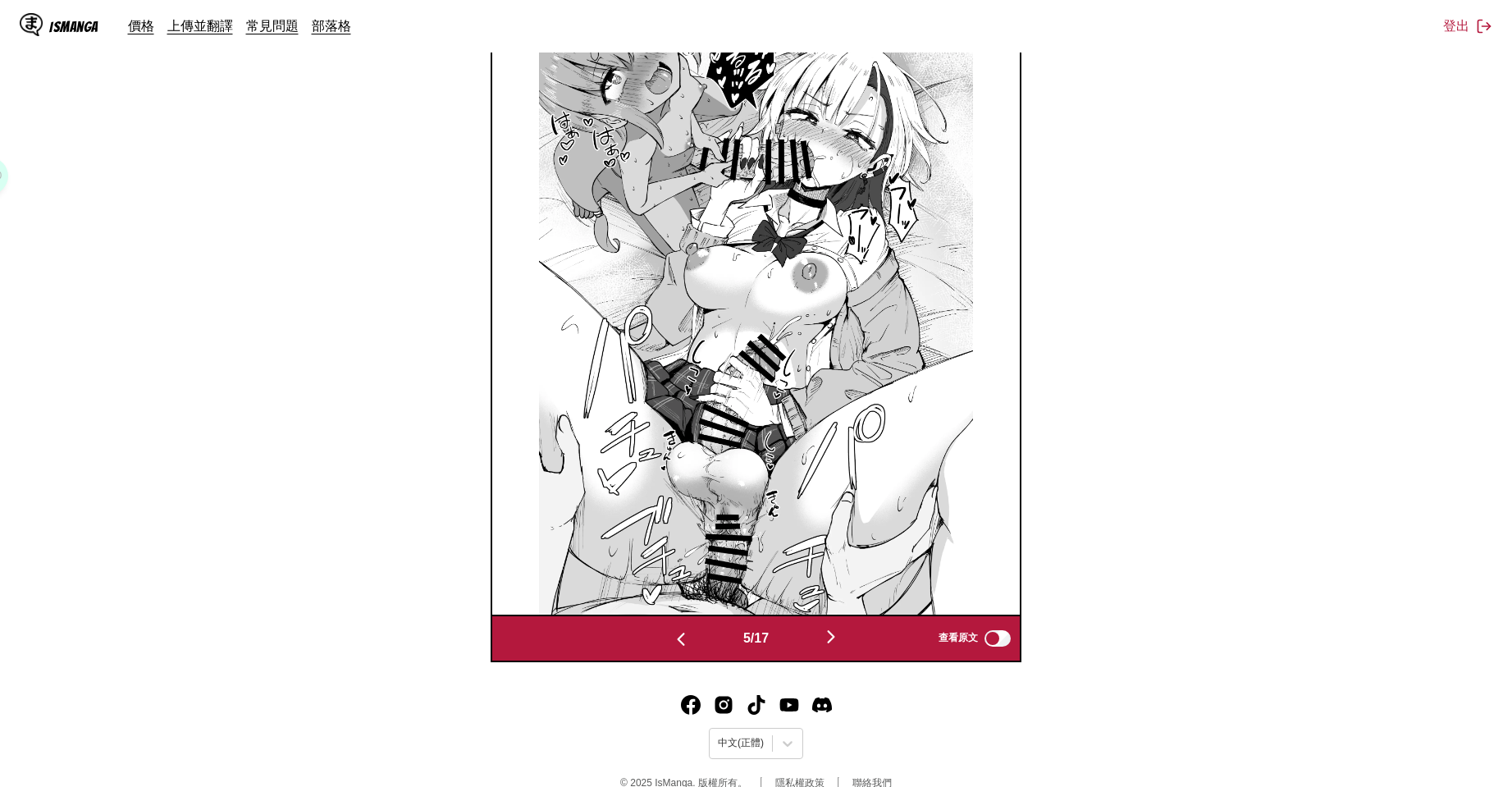
click at [687, 632] on button "button" at bounding box center [681, 637] width 98 height 24
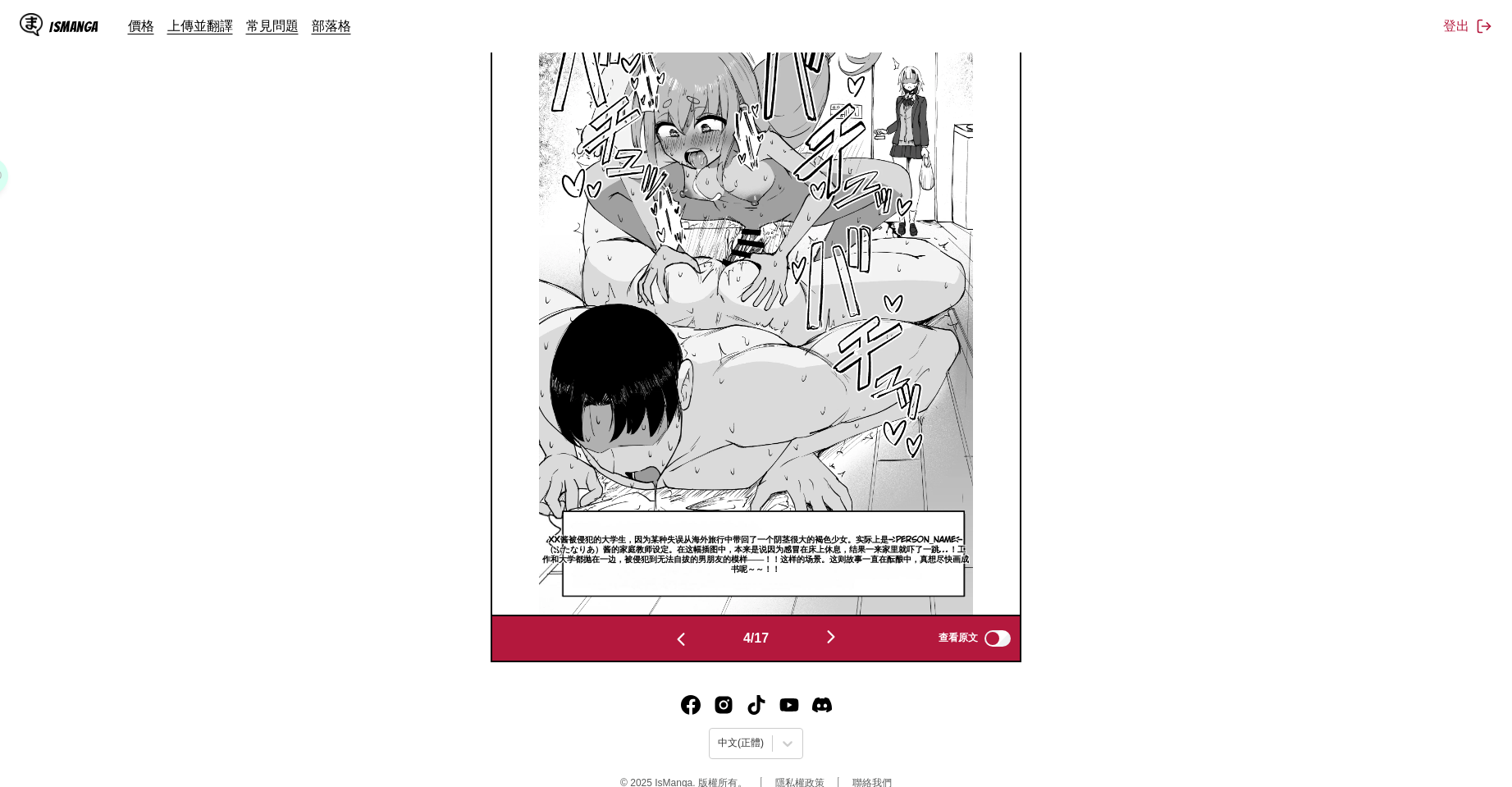
click at [684, 643] on img "button" at bounding box center [681, 639] width 19 height 19
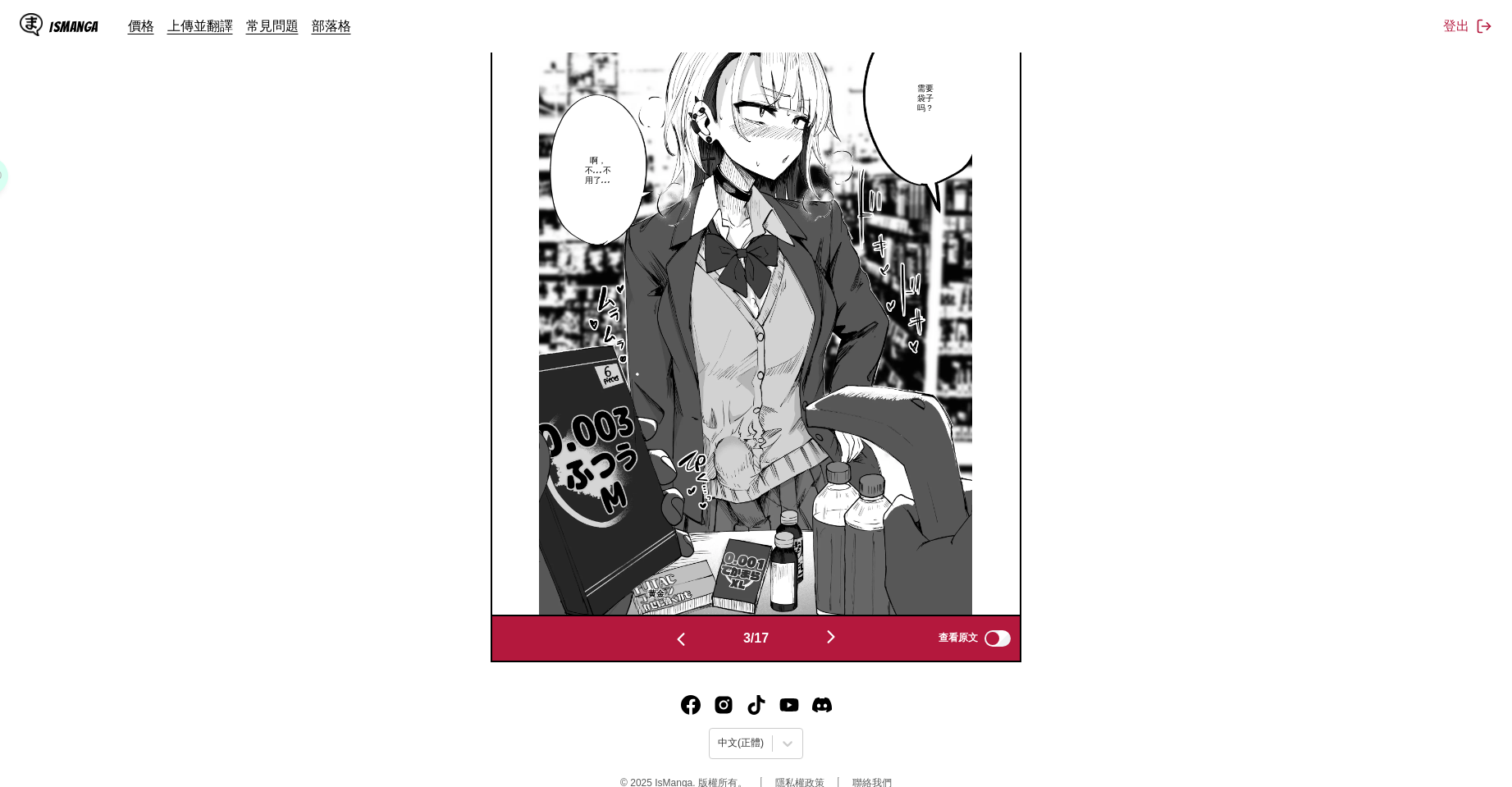
drag, startPoint x: 775, startPoint y: 635, endPoint x: 832, endPoint y: 649, distance: 58.7
click at [777, 635] on div "3 / 17" at bounding box center [756, 637] width 248 height 24
click at [845, 650] on div "3 / 17 查看原文" at bounding box center [756, 638] width 531 height 48
click at [840, 635] on img "button" at bounding box center [831, 636] width 19 height 19
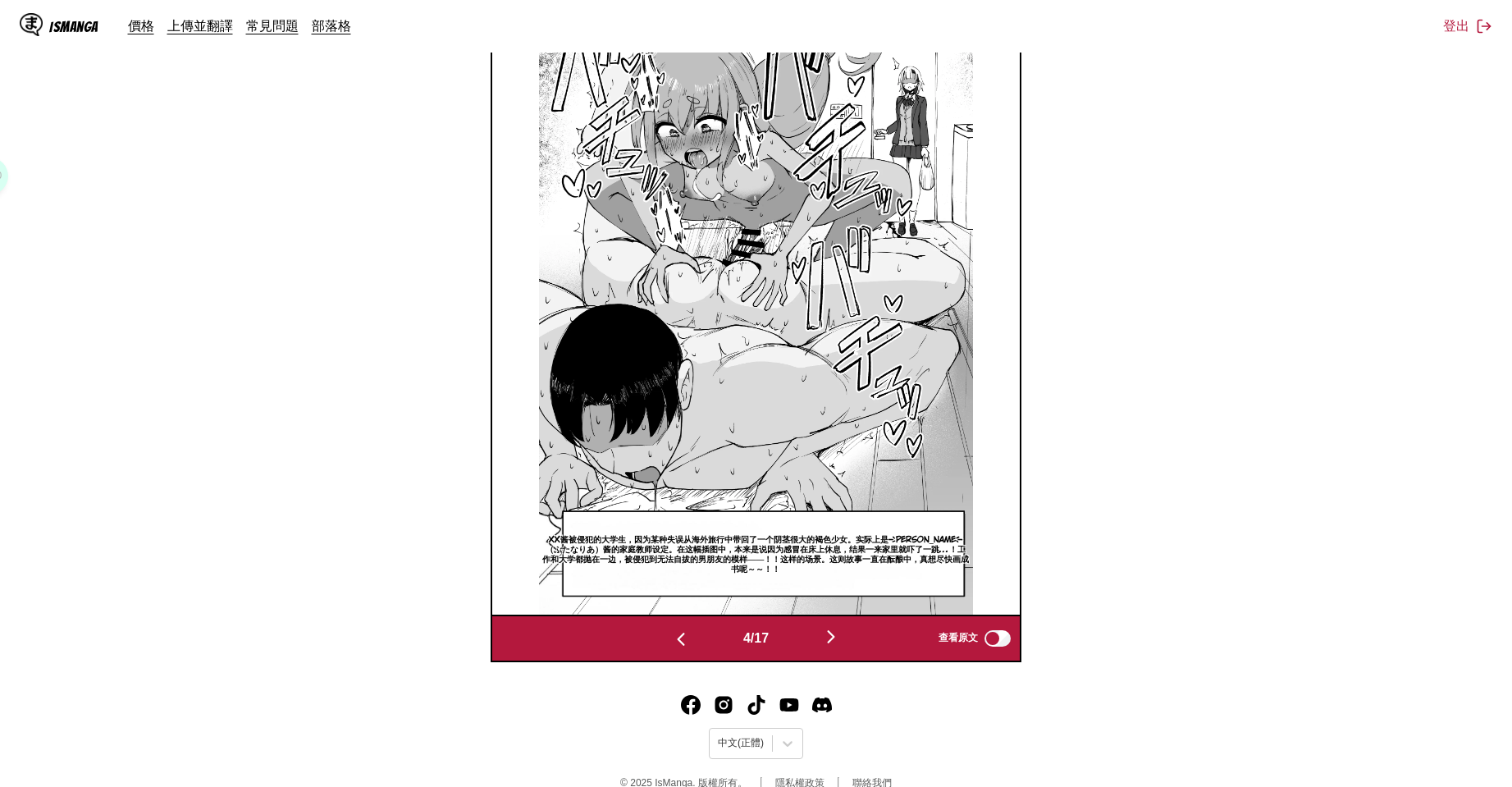
click at [840, 635] on img "button" at bounding box center [831, 636] width 19 height 19
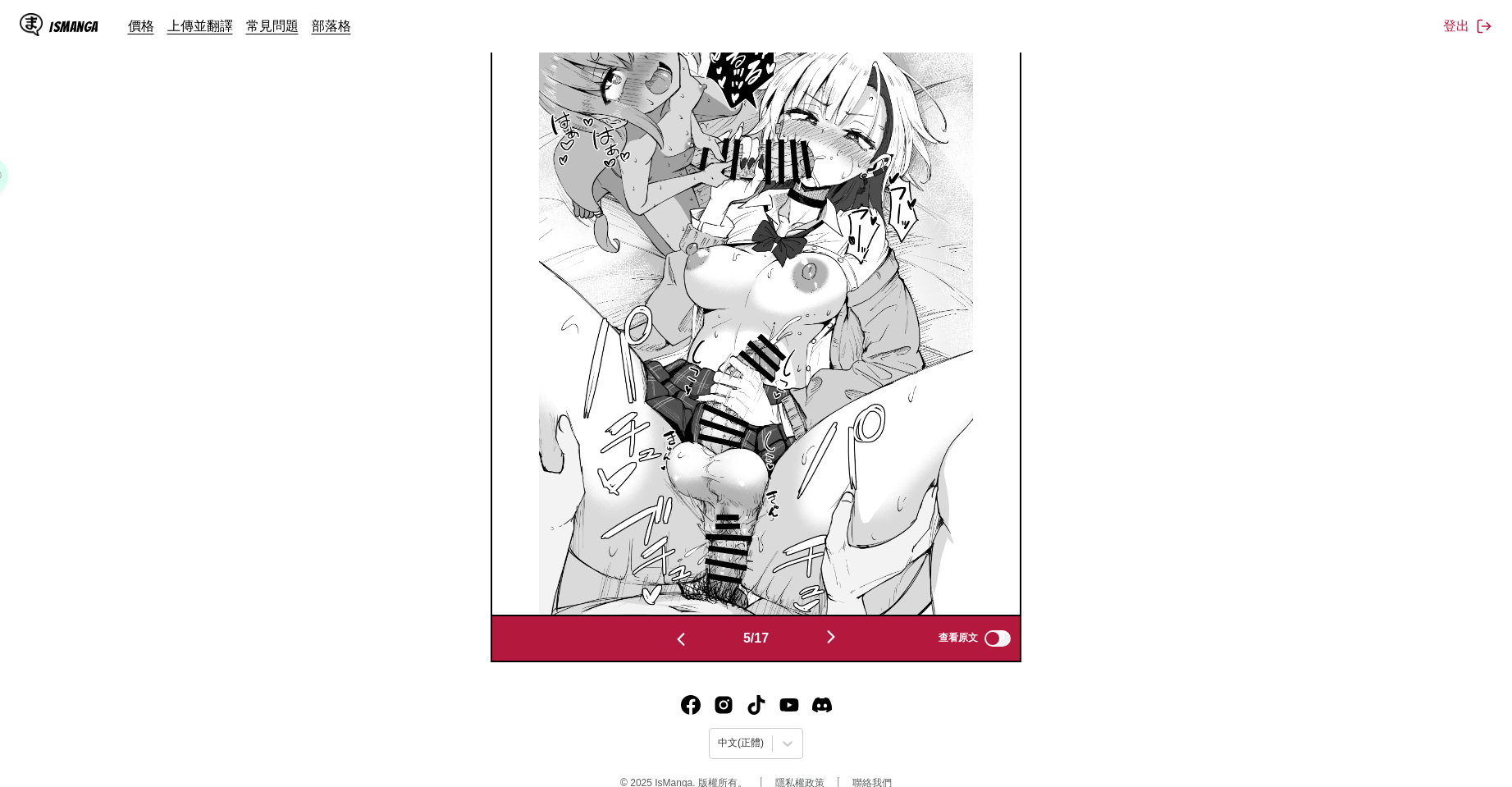
click at [840, 635] on img "button" at bounding box center [831, 636] width 19 height 19
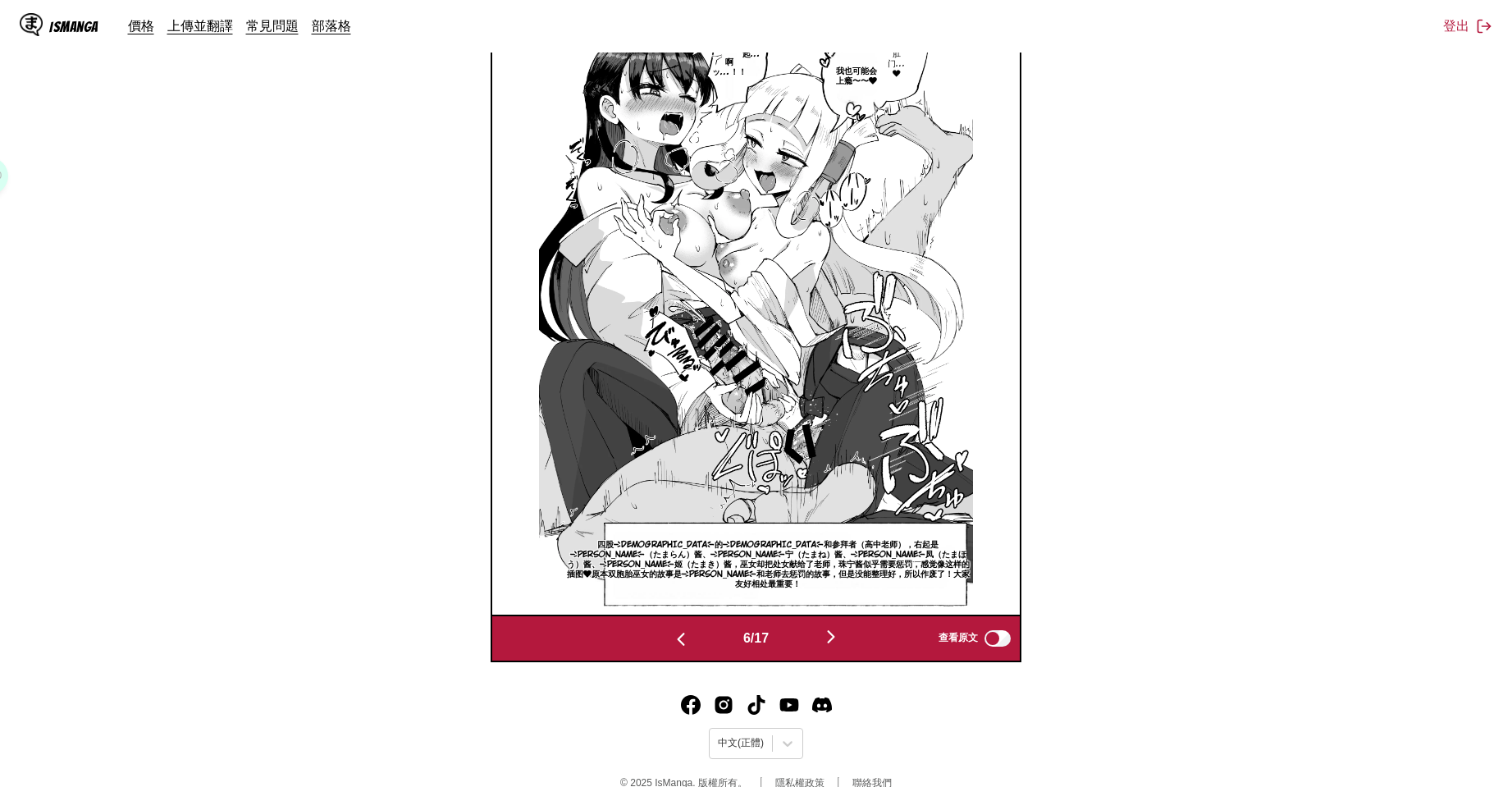
click at [840, 635] on img "button" at bounding box center [831, 636] width 19 height 19
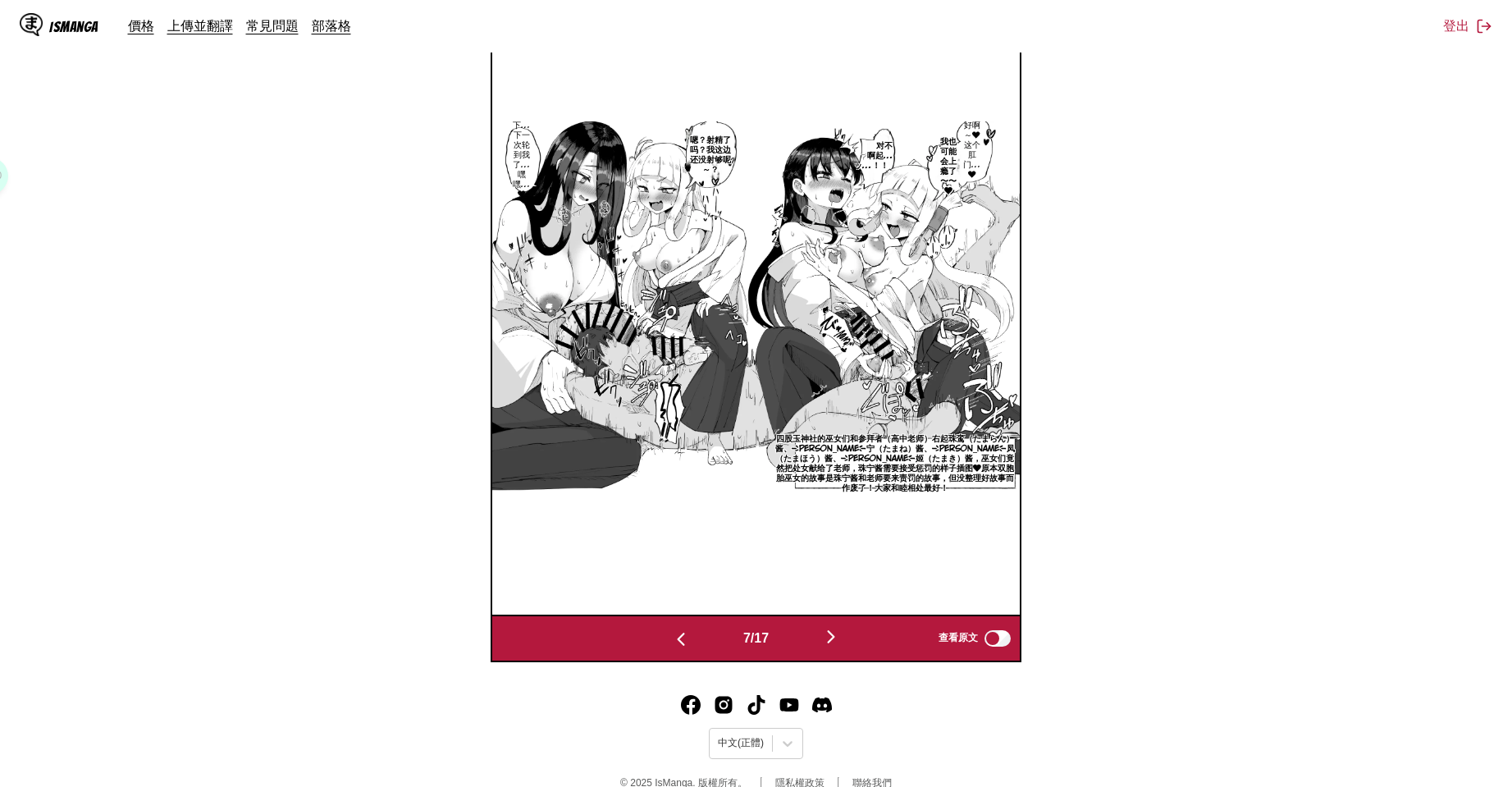
click at [840, 635] on img "button" at bounding box center [831, 636] width 19 height 19
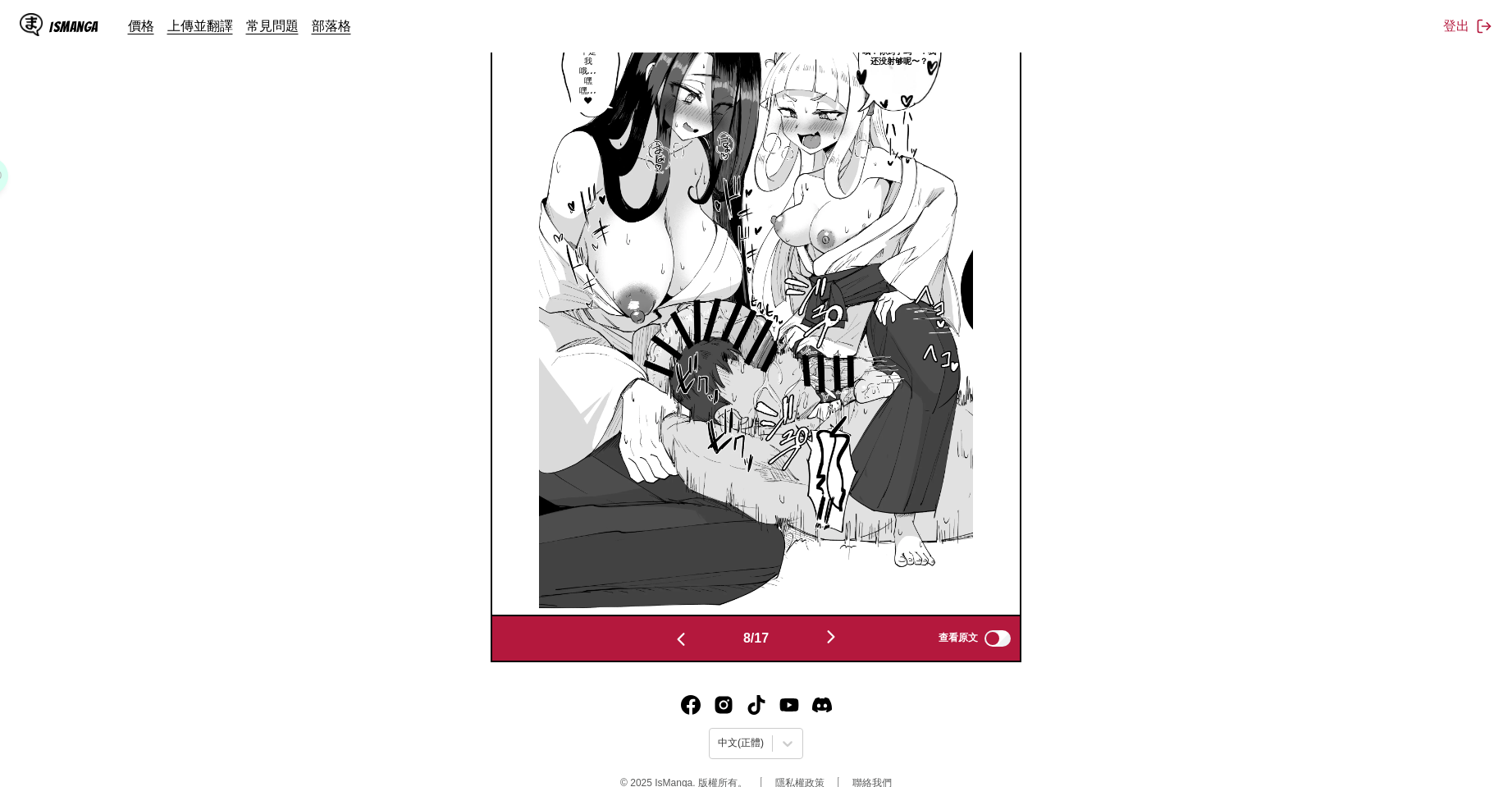
scroll to position [312, 0]
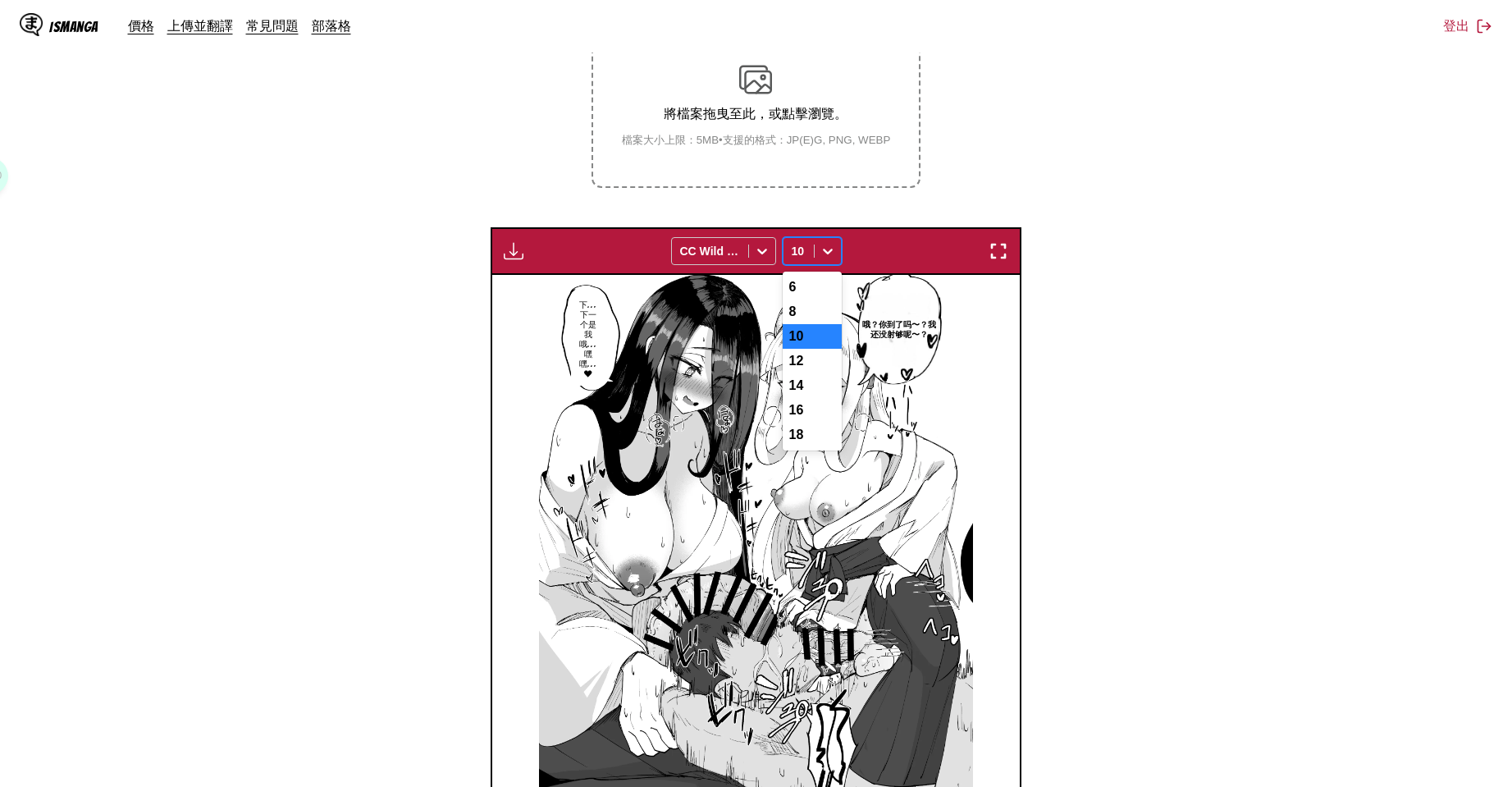
click at [817, 245] on div at bounding box center [828, 251] width 27 height 27
click at [816, 373] on div "12" at bounding box center [812, 361] width 59 height 25
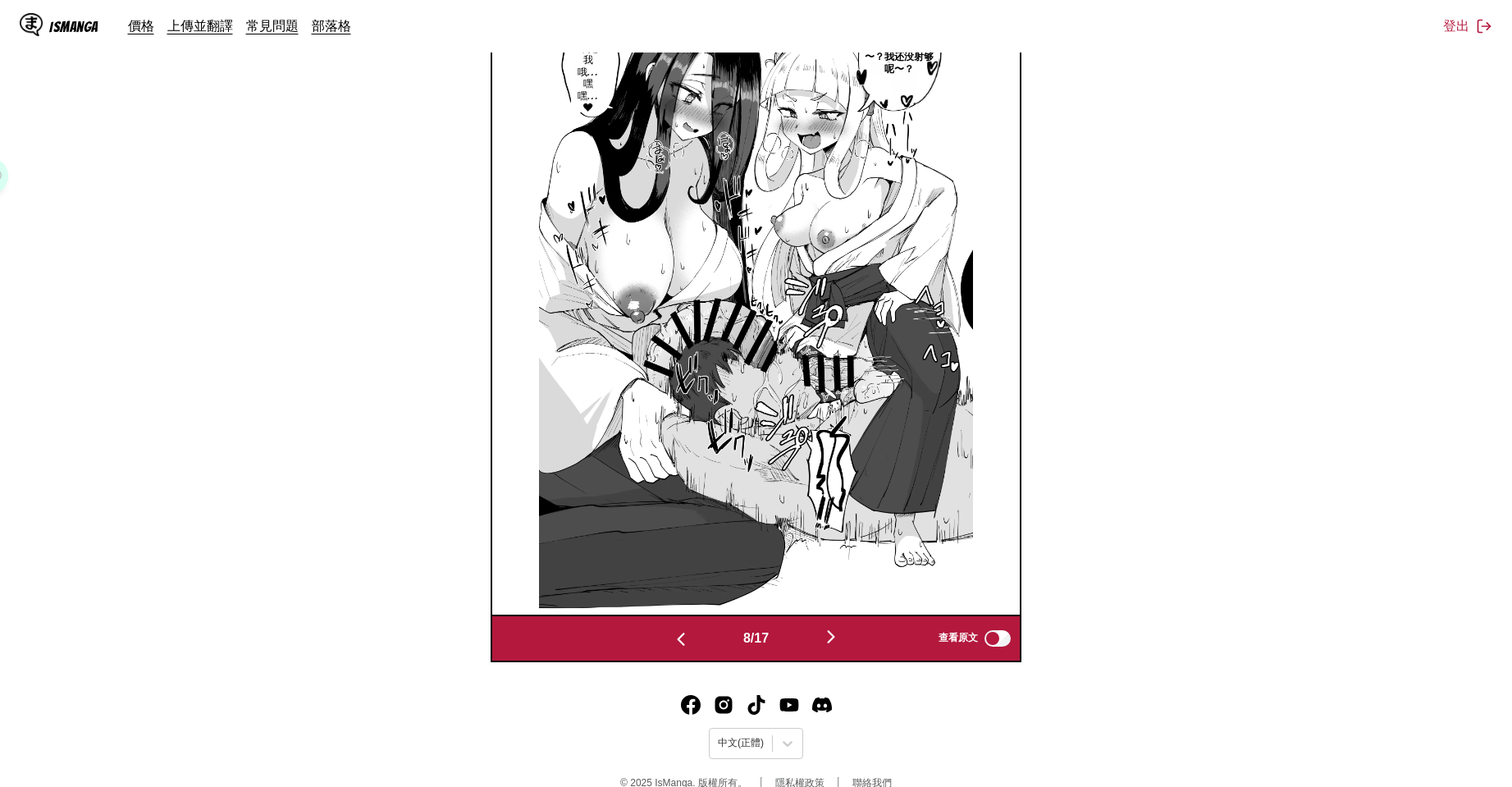
click at [672, 635] on img "button" at bounding box center [681, 639] width 19 height 19
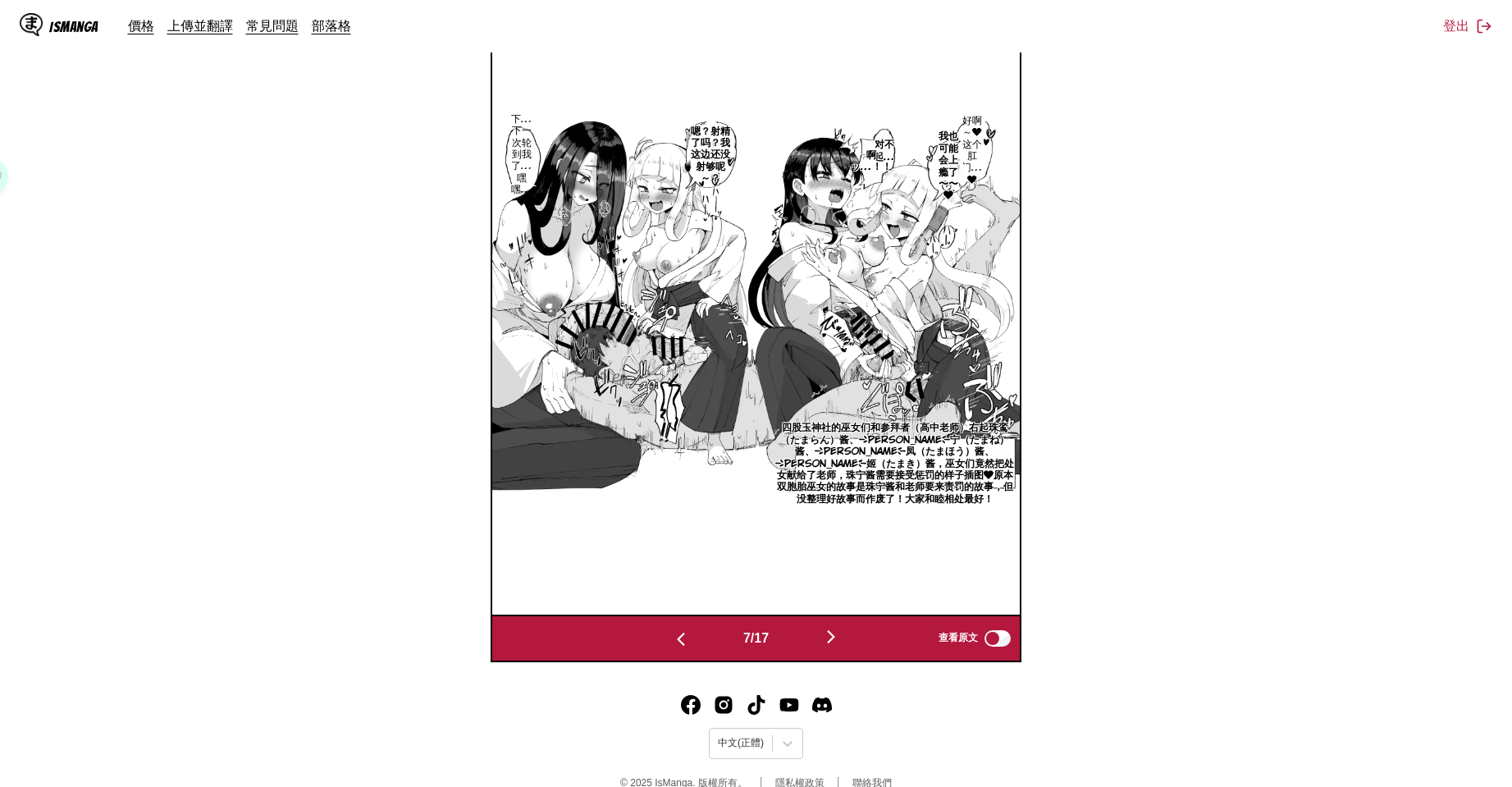
click at [675, 640] on img "button" at bounding box center [681, 639] width 19 height 19
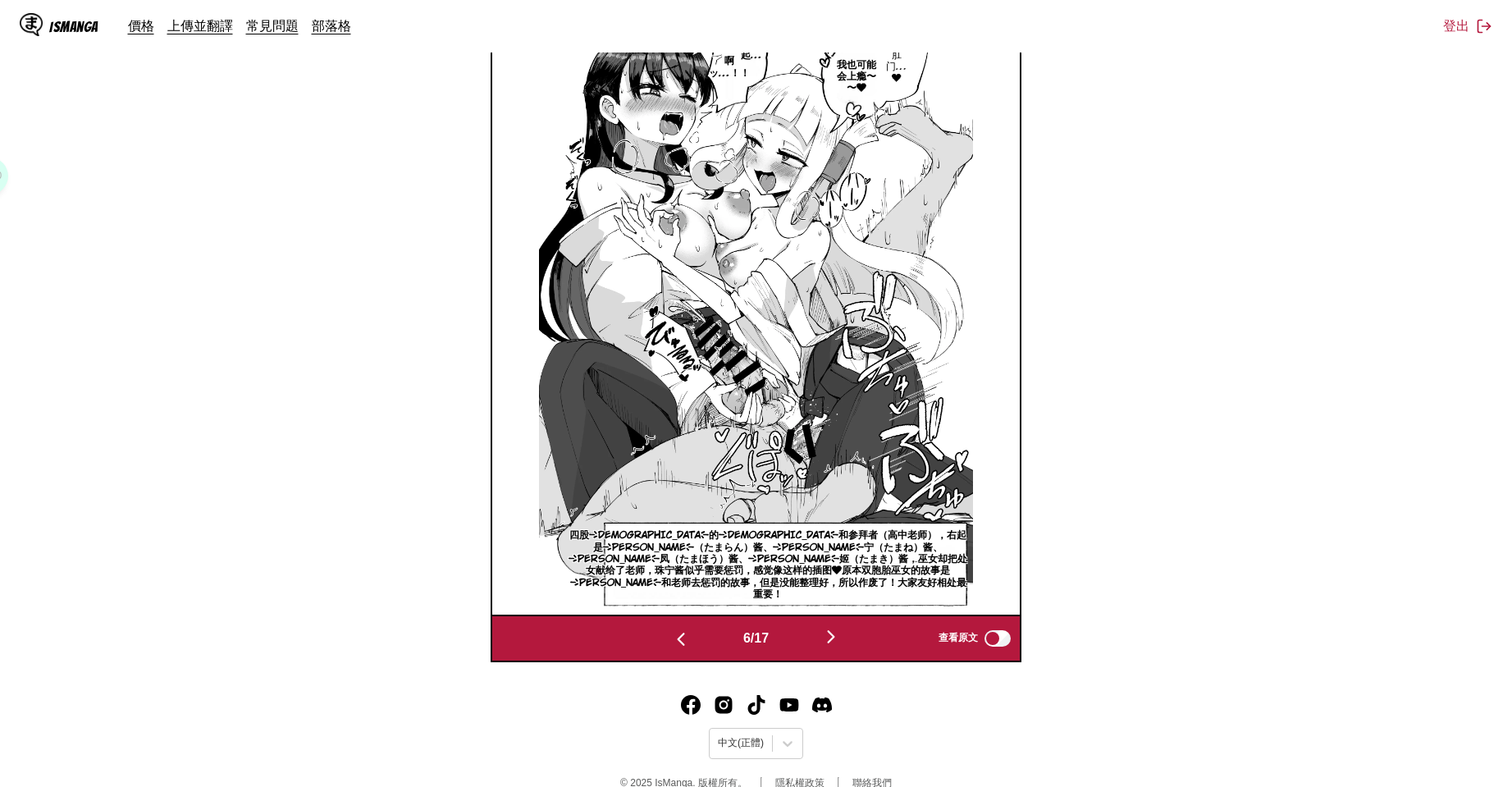
click at [855, 644] on button "button" at bounding box center [830, 637] width 98 height 24
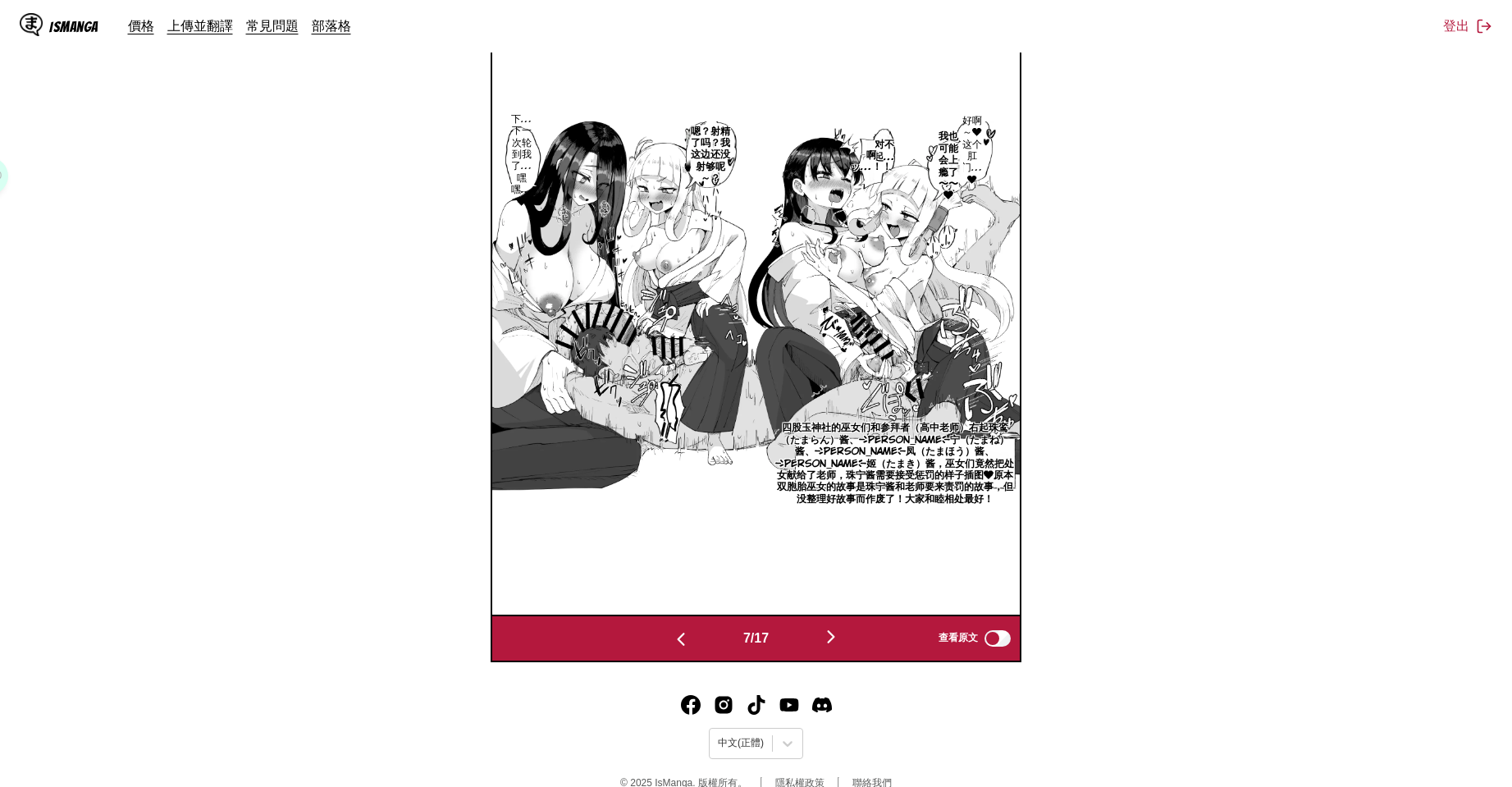
click at [693, 635] on button "button" at bounding box center [681, 637] width 98 height 24
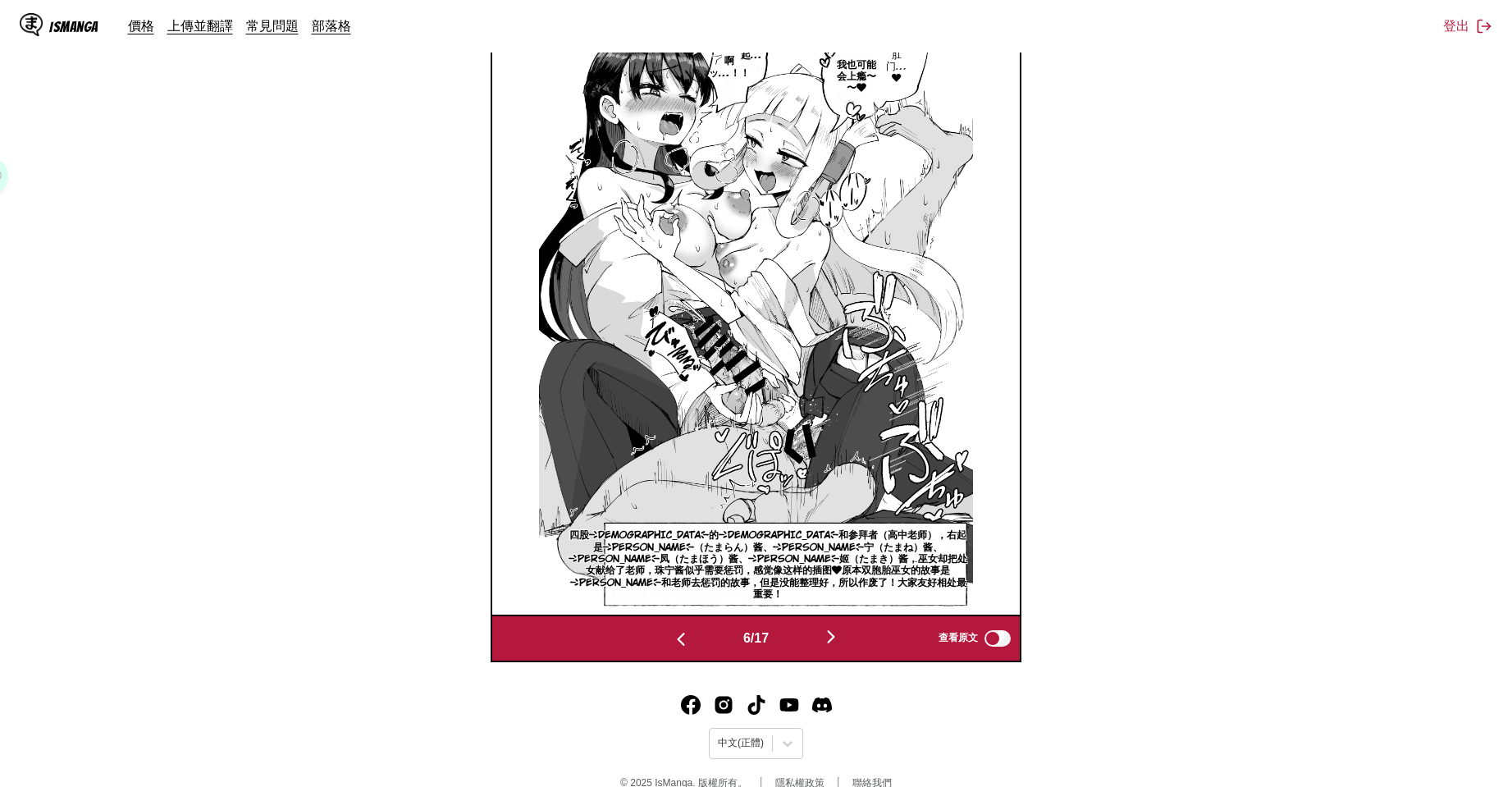
click at [851, 637] on button "button" at bounding box center [830, 637] width 98 height 24
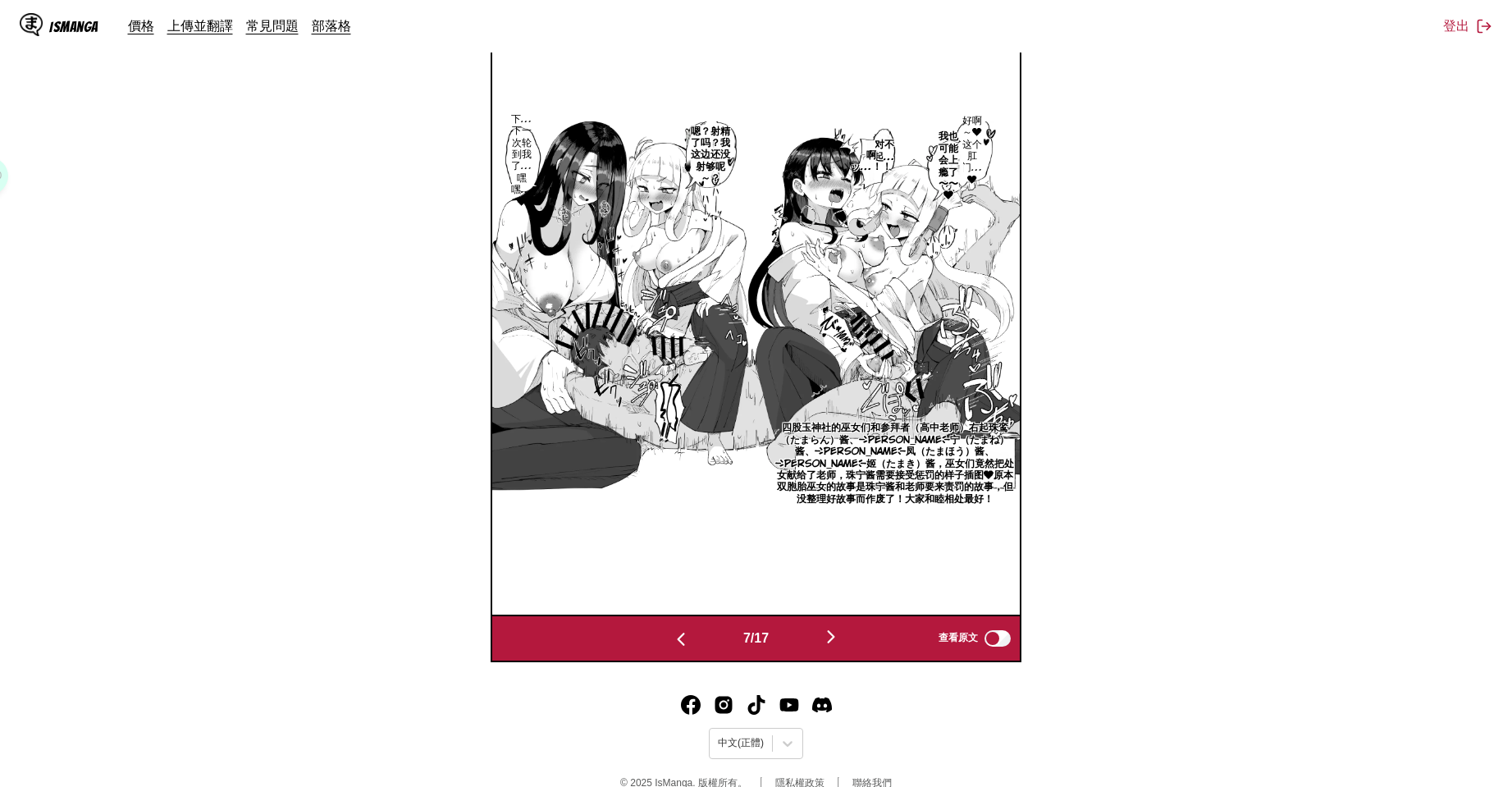
click at [851, 637] on button "button" at bounding box center [830, 637] width 98 height 24
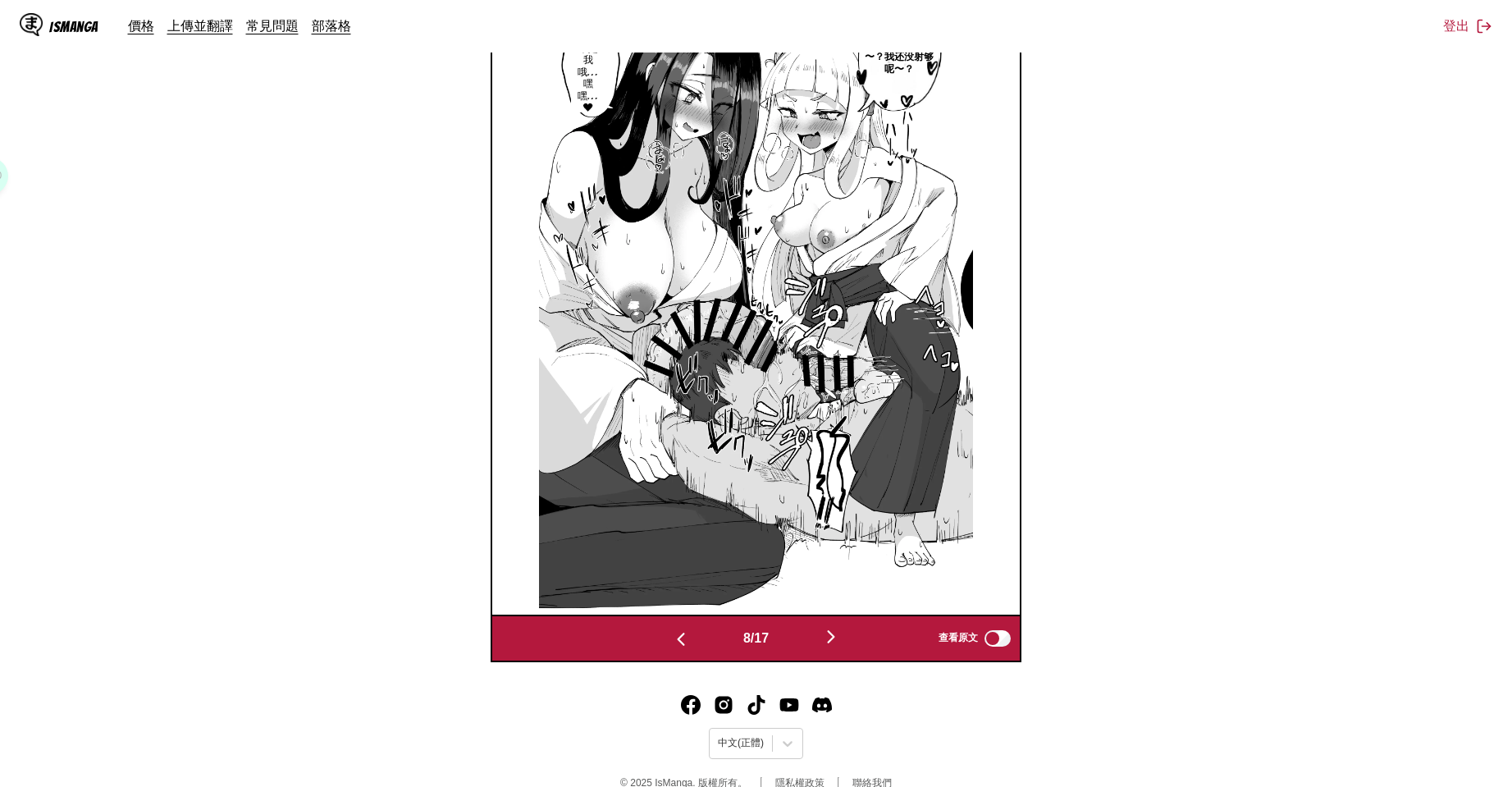
click at [851, 637] on button "button" at bounding box center [830, 637] width 98 height 24
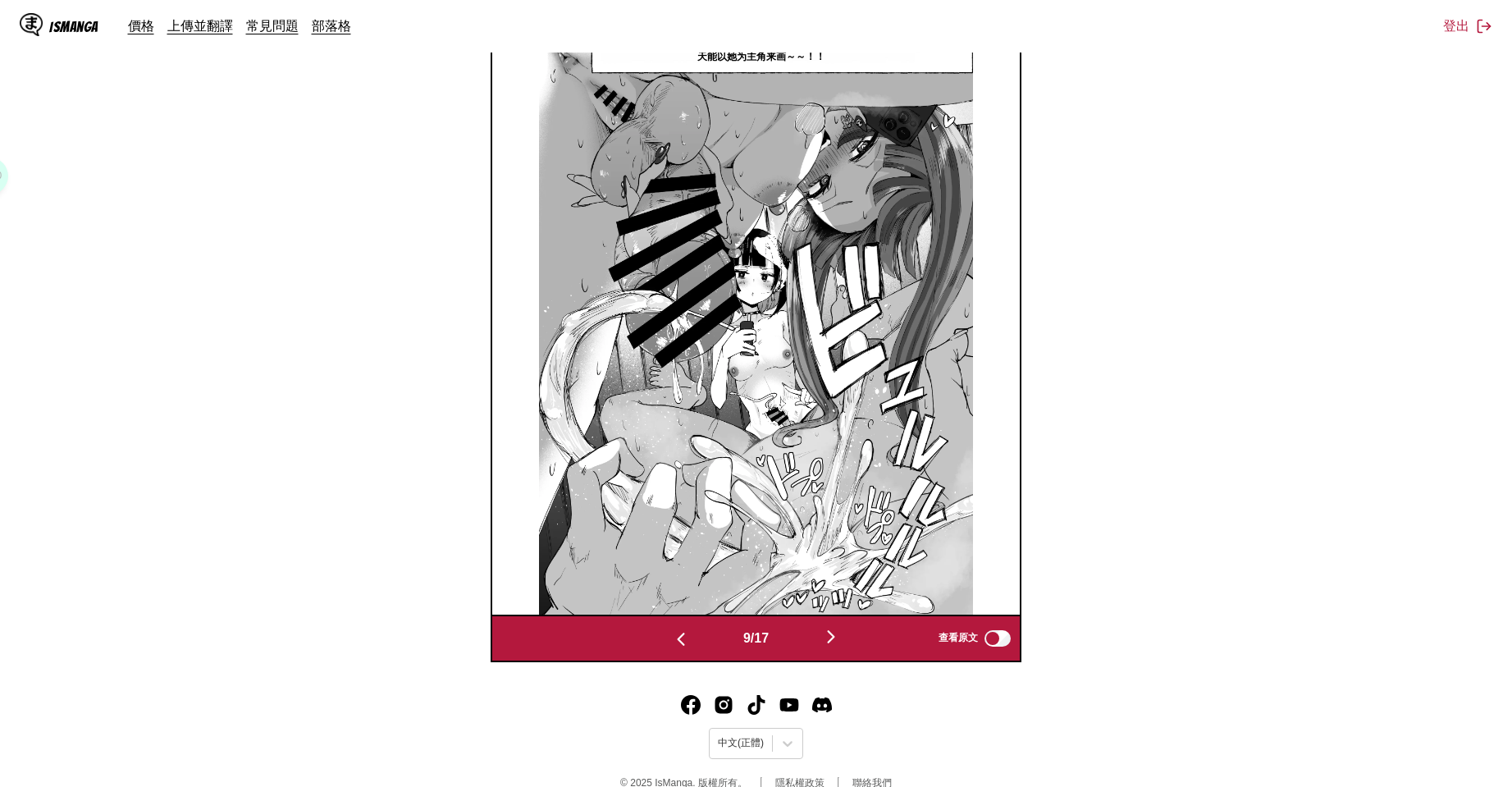
click at [851, 637] on button "button" at bounding box center [830, 637] width 98 height 24
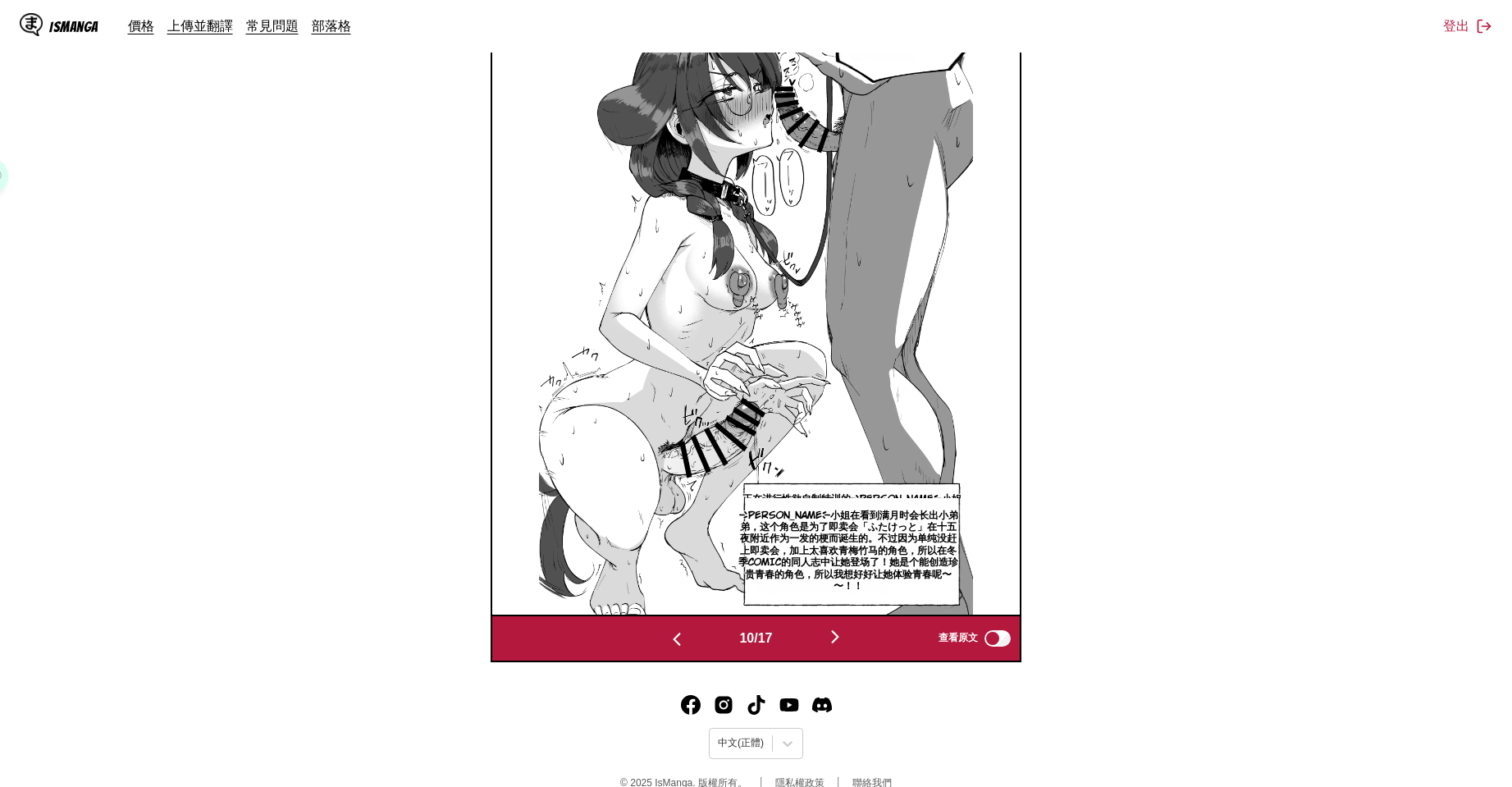
click at [851, 637] on button "button" at bounding box center [835, 637] width 98 height 24
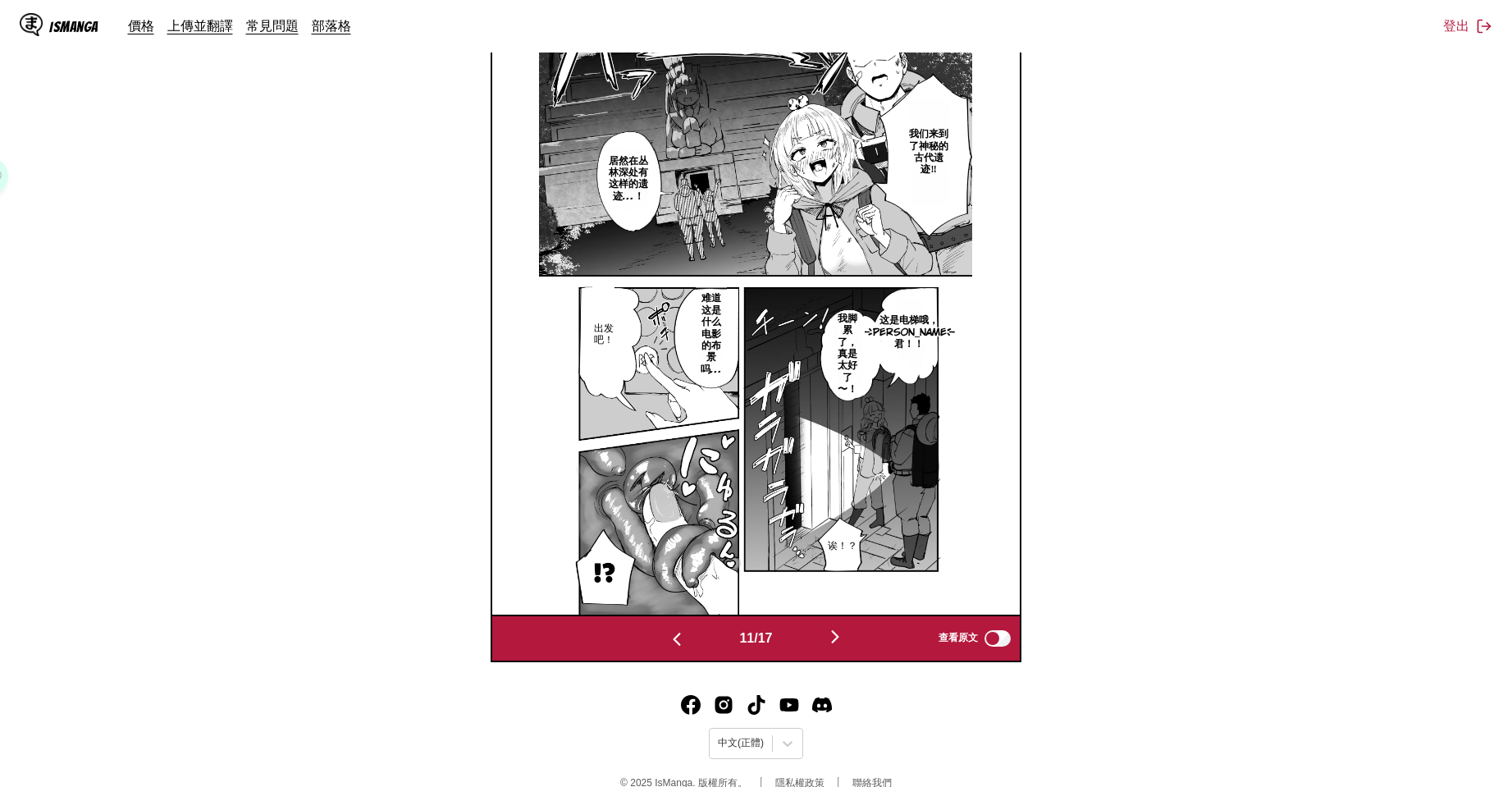
click at [851, 637] on button "button" at bounding box center [835, 637] width 98 height 24
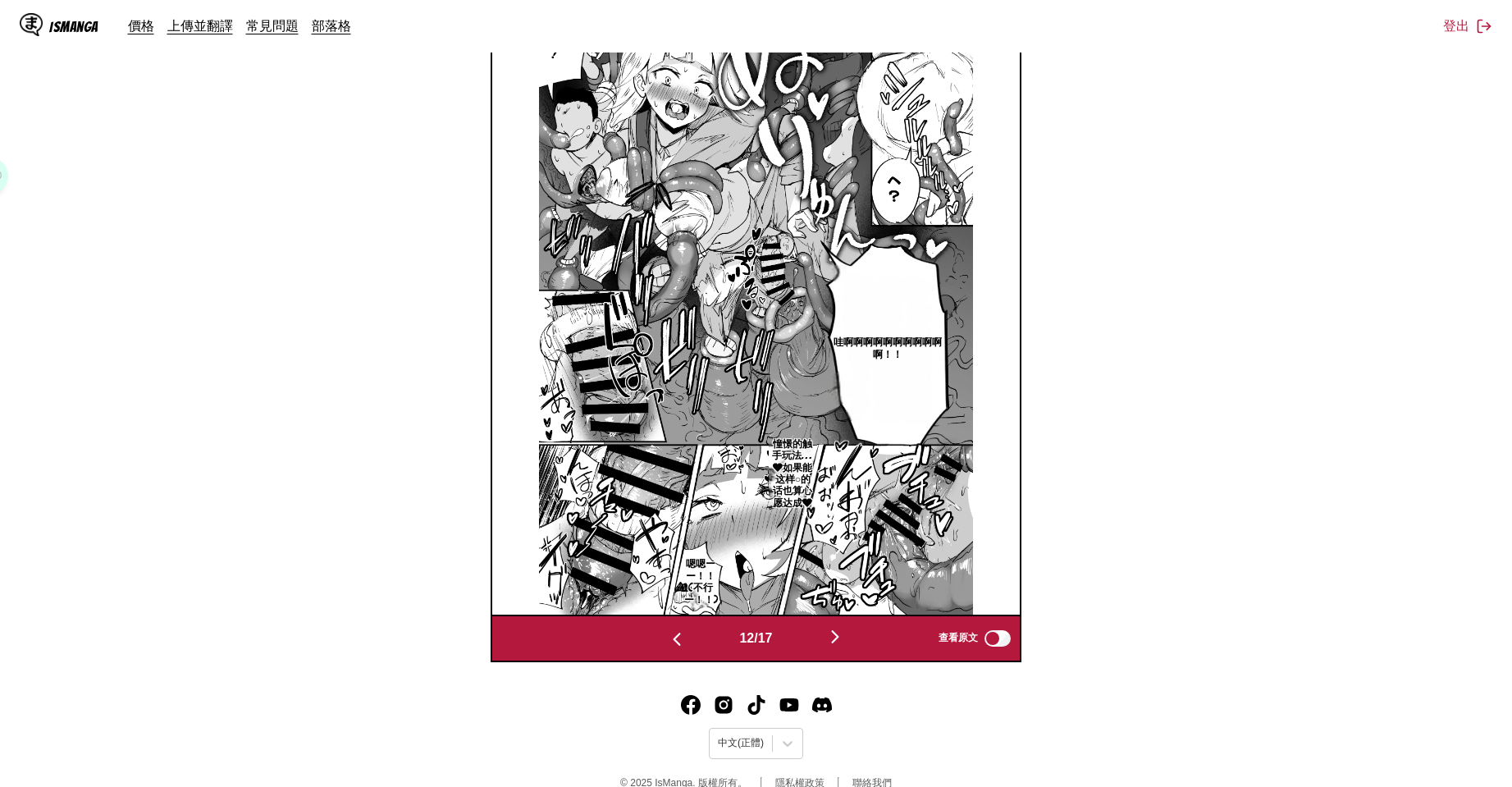
click at [667, 632] on img "button" at bounding box center [677, 639] width 19 height 19
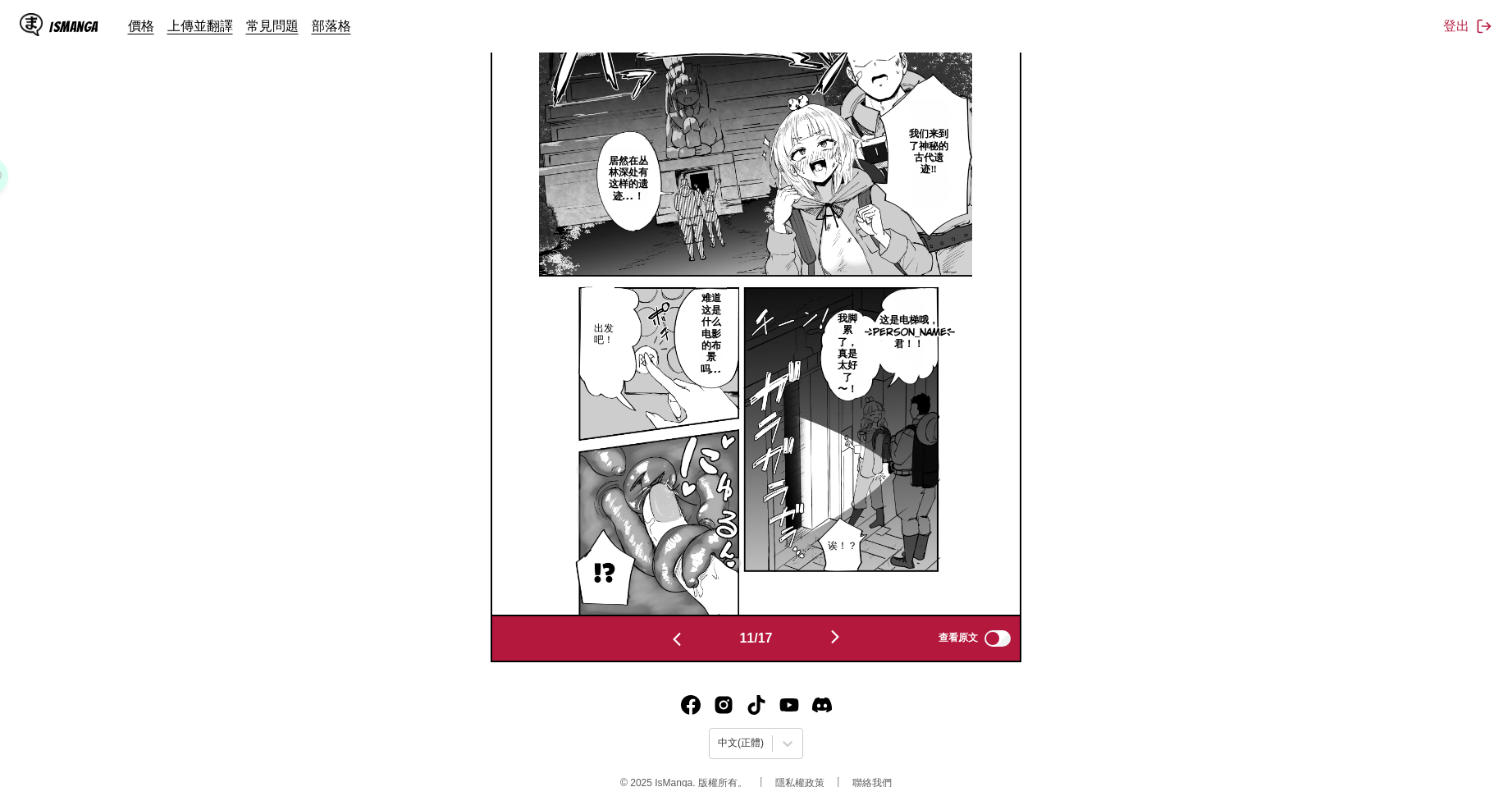
click at [841, 648] on button "button" at bounding box center [835, 637] width 98 height 24
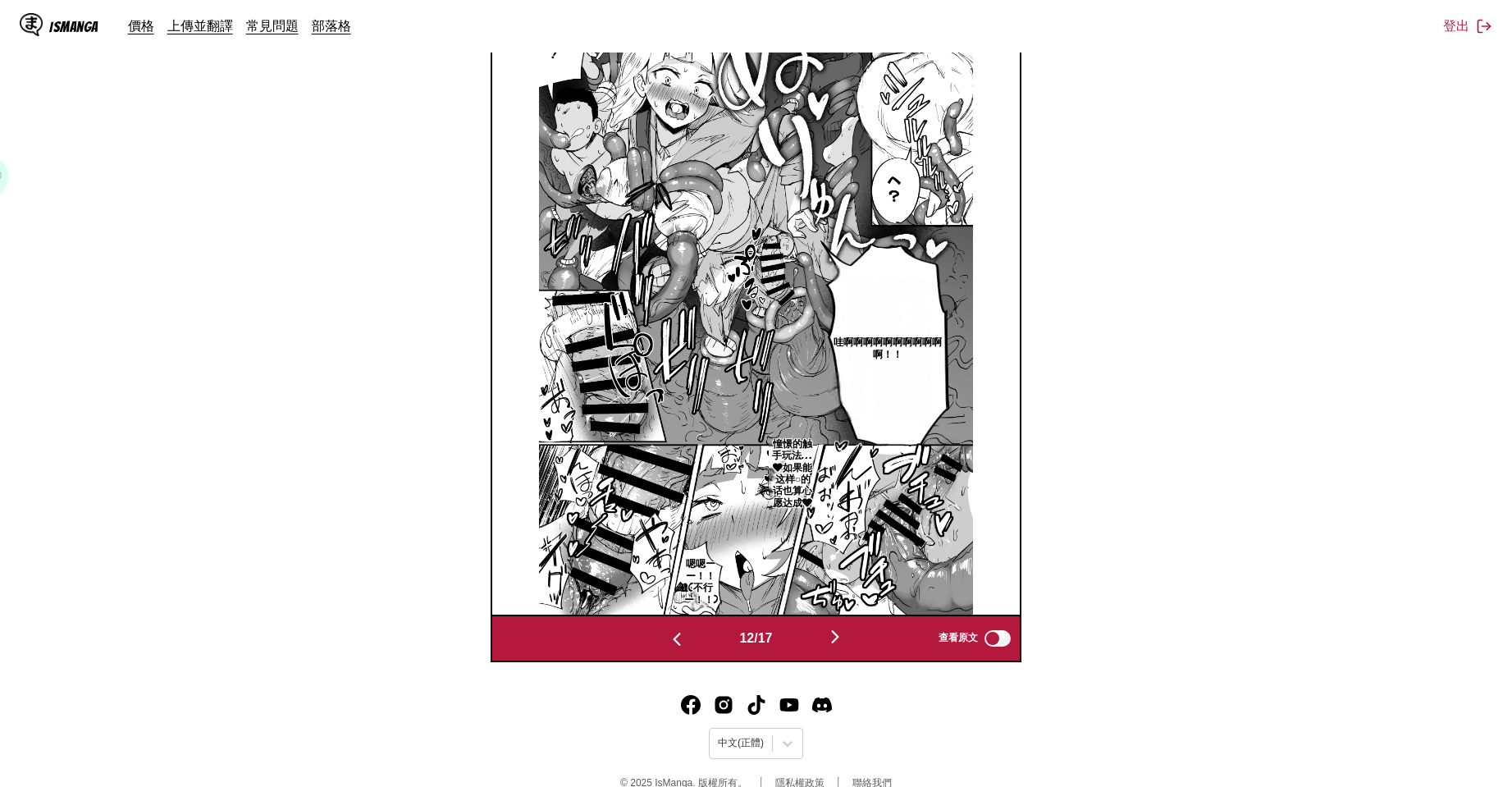
click at [841, 648] on button "button" at bounding box center [835, 637] width 98 height 24
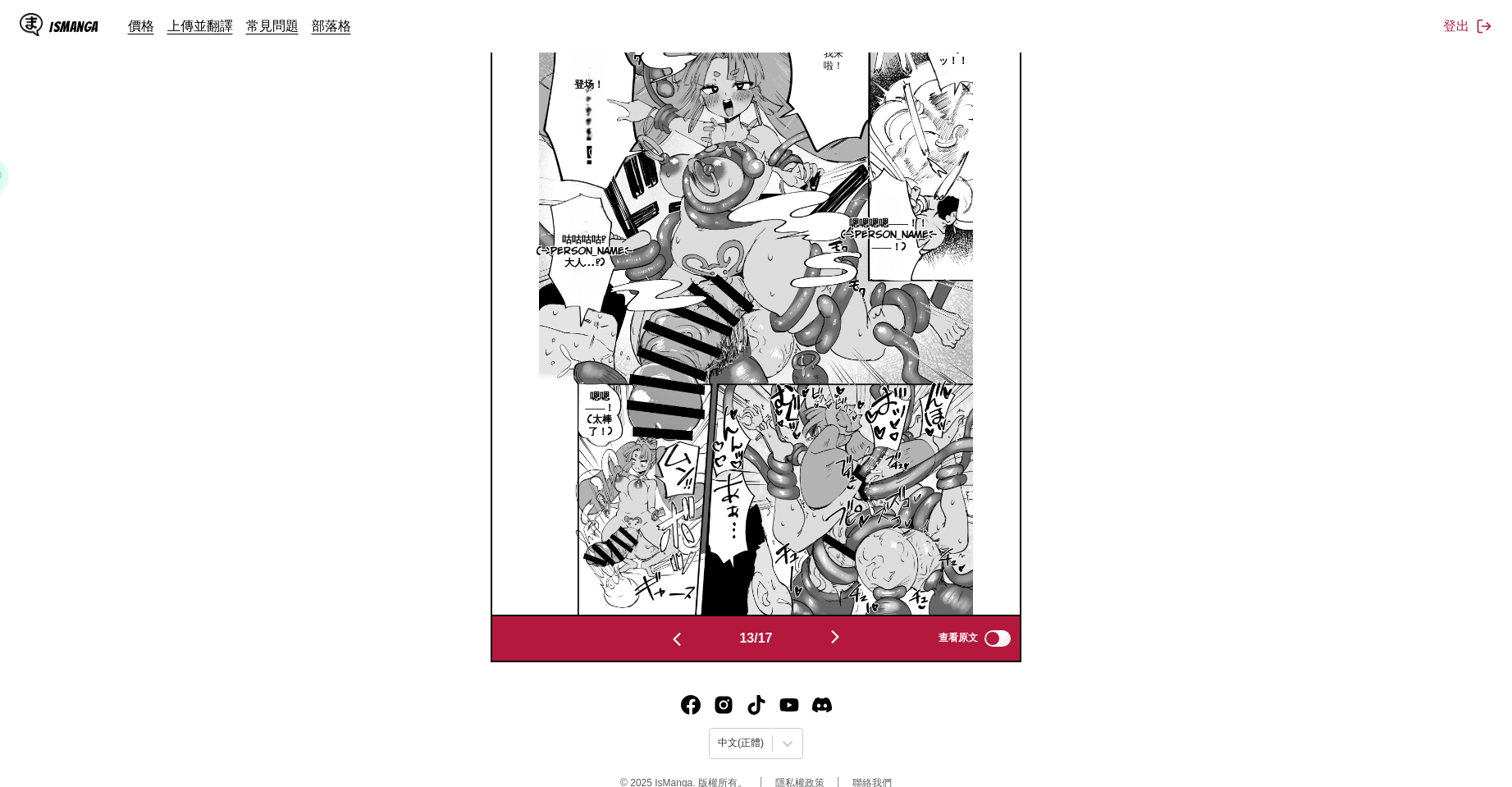
click at [841, 648] on button "button" at bounding box center [835, 637] width 98 height 24
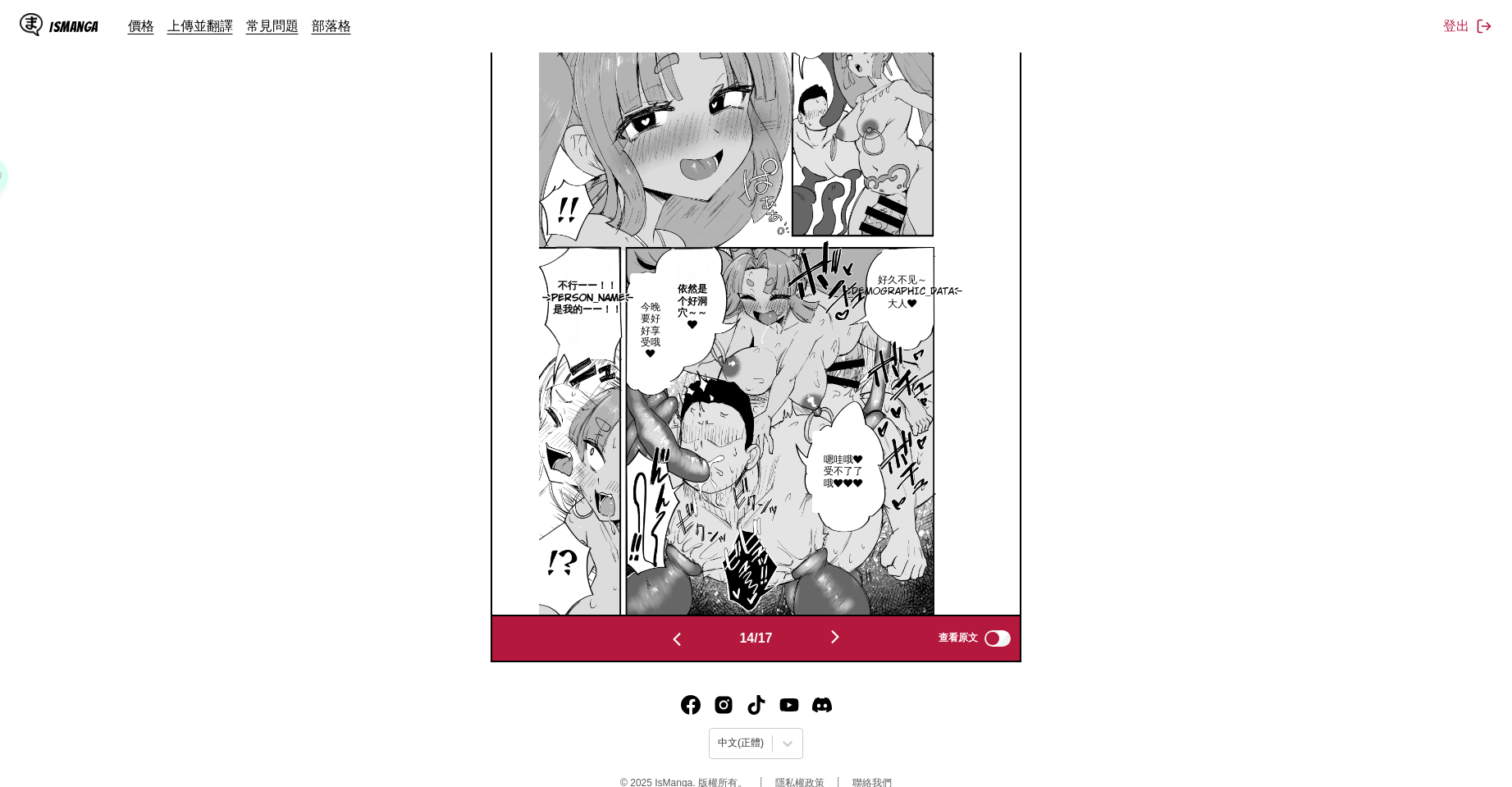
click at [841, 648] on button "button" at bounding box center [835, 637] width 98 height 24
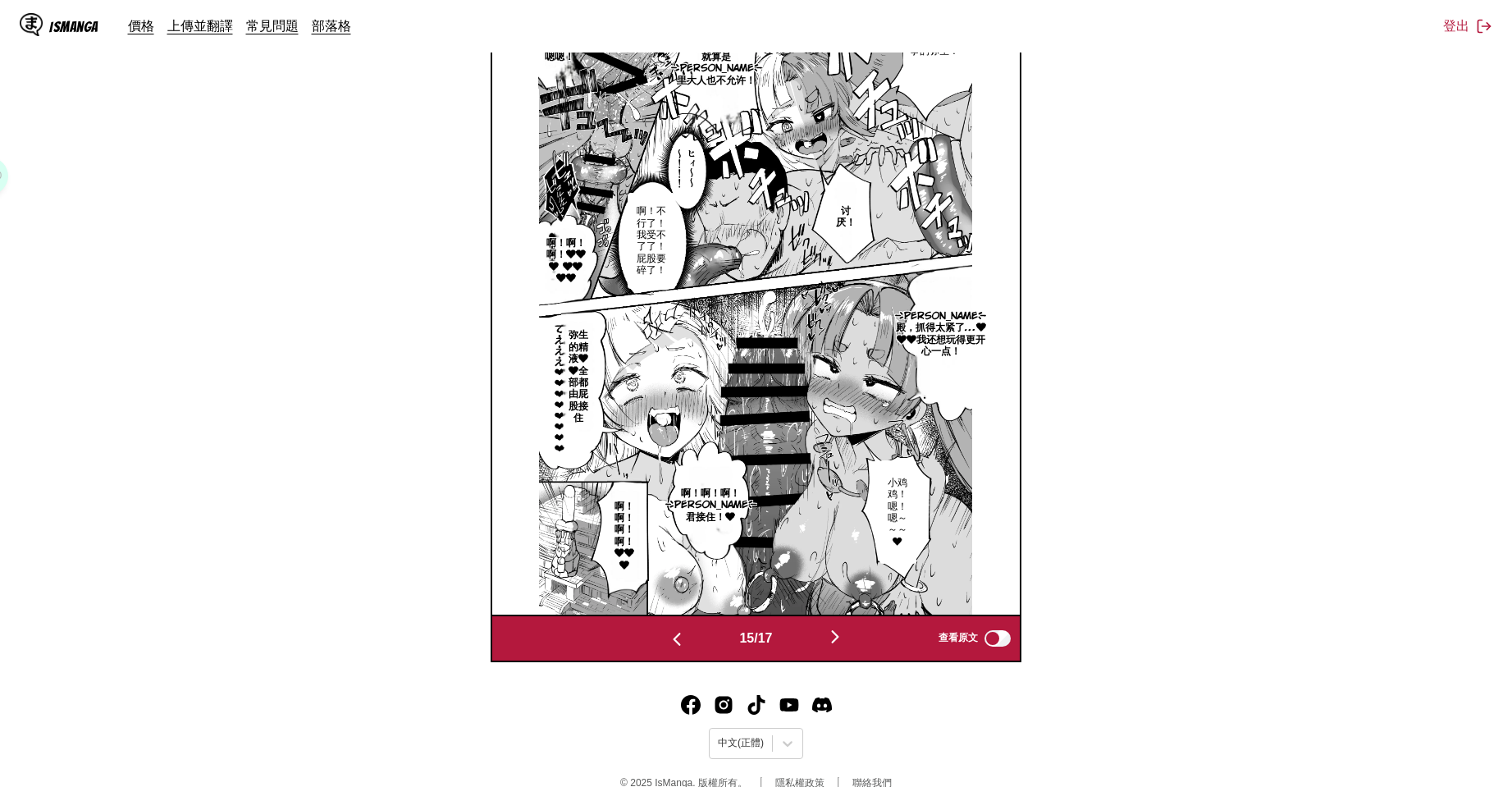
click at [841, 648] on button "button" at bounding box center [835, 637] width 98 height 24
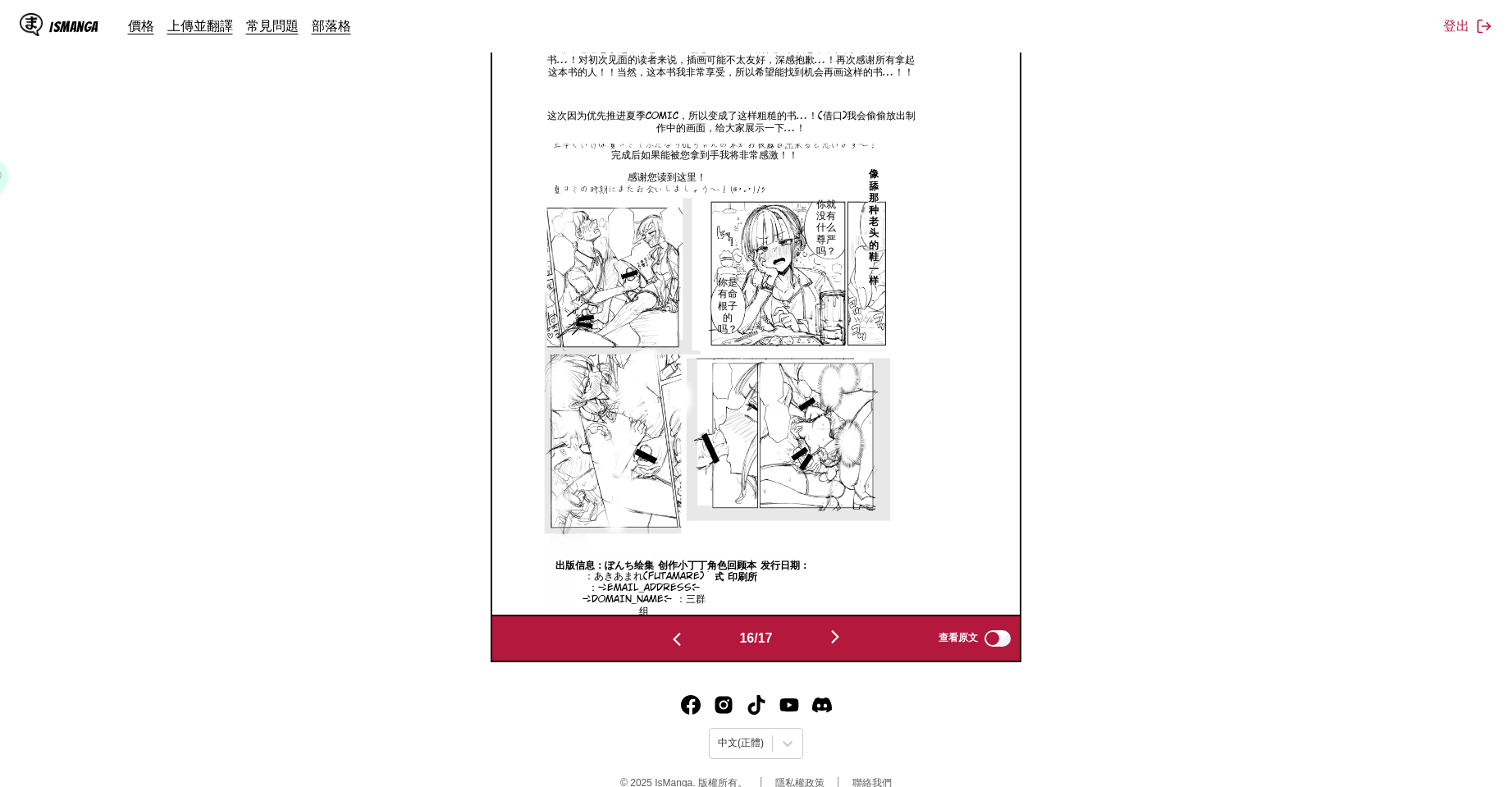
click at [841, 648] on button "button" at bounding box center [835, 637] width 98 height 24
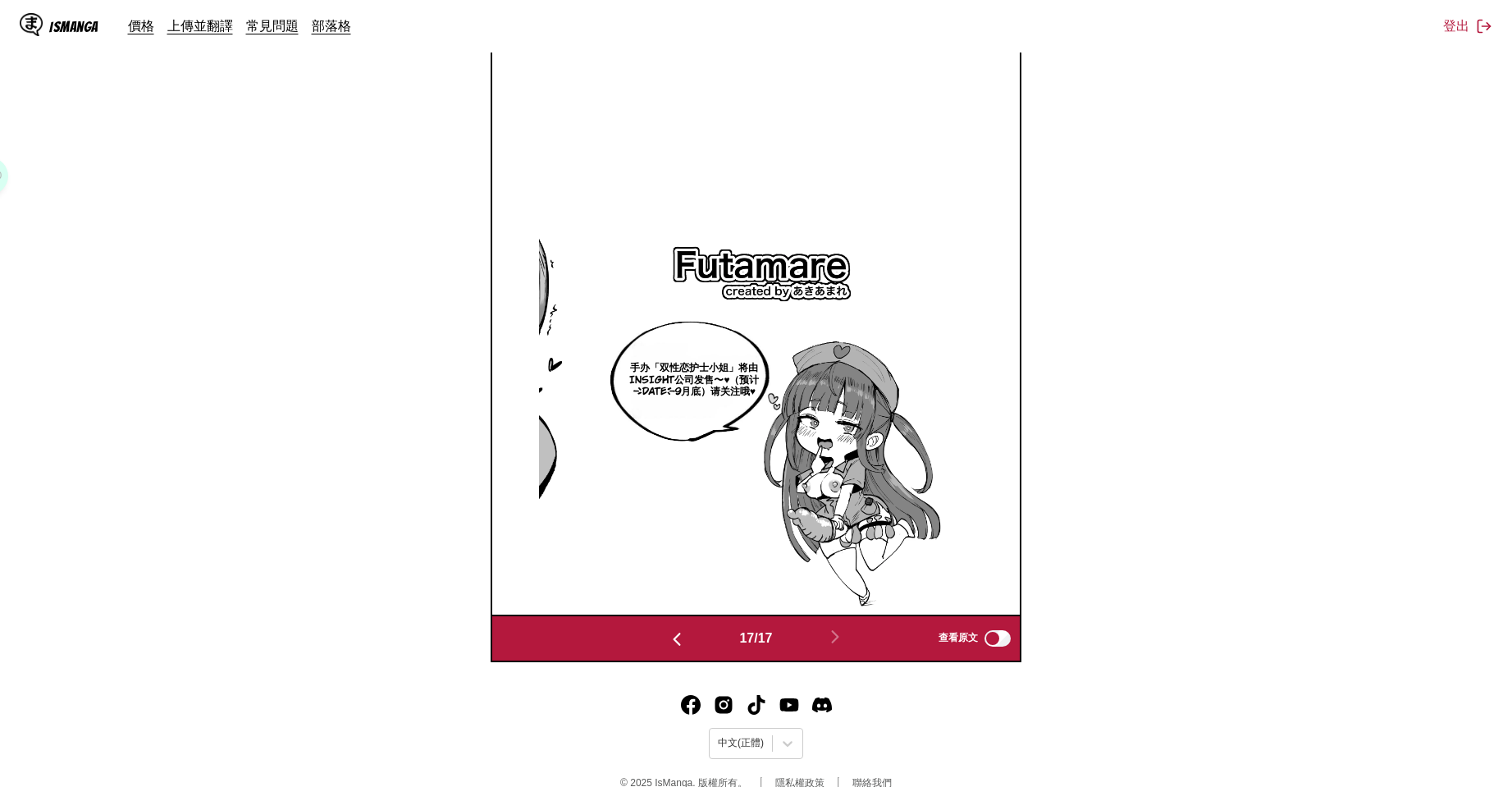
scroll to position [0, 0]
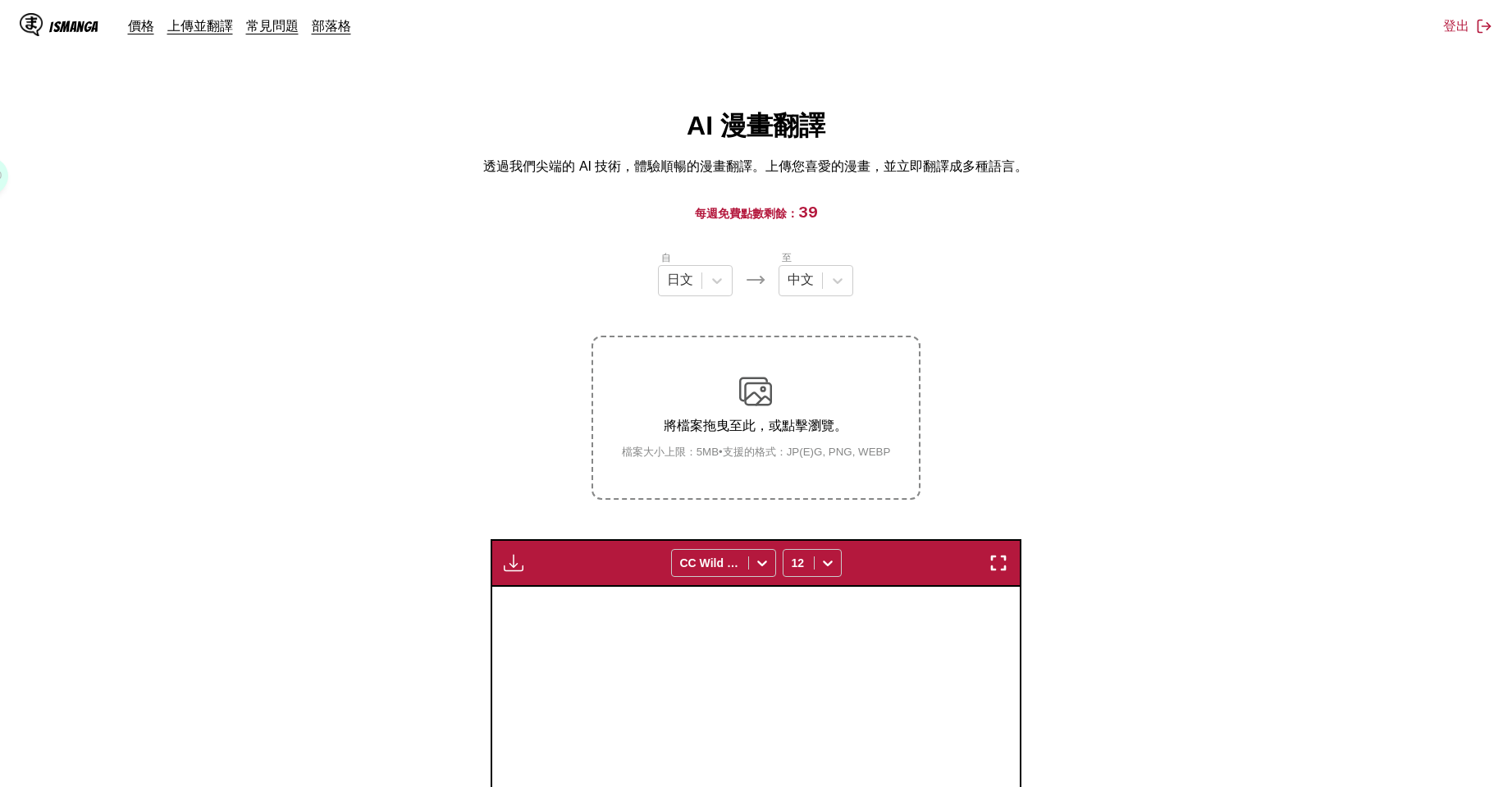
click at [496, 563] on div "下載面板 下載全部 CC Wild Words 12" at bounding box center [756, 563] width 531 height 48
click at [510, 563] on img "button" at bounding box center [513, 563] width 19 height 19
click at [541, 600] on button "下載全部" at bounding box center [557, 618] width 105 height 39
